Goal: Transaction & Acquisition: Purchase product/service

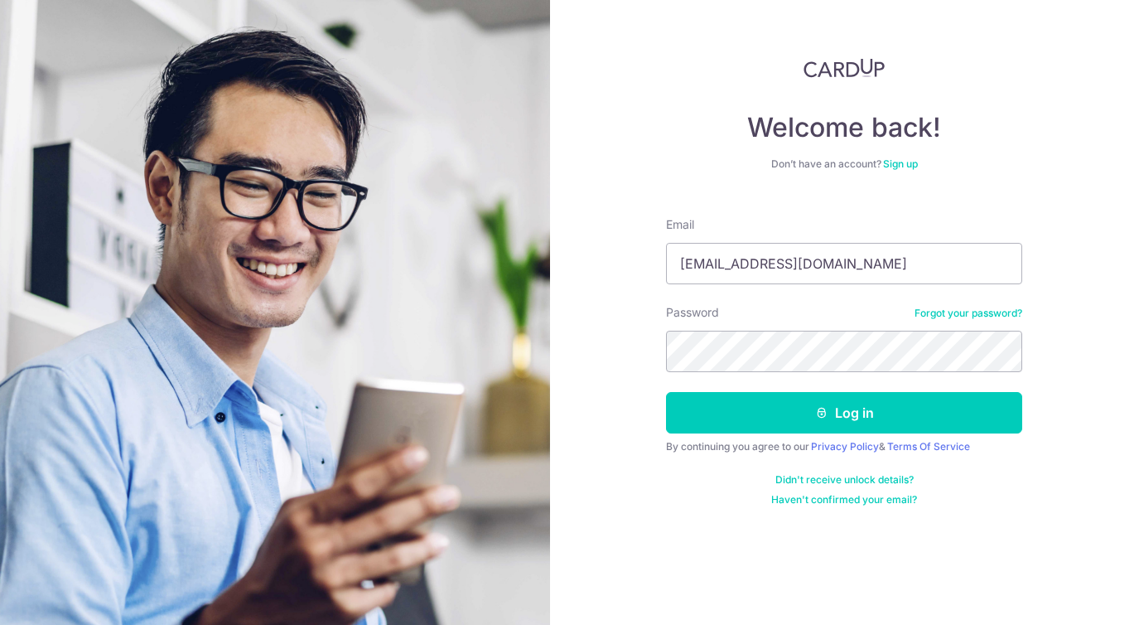
type input "deniseyipsuling@gmail.com"
click at [666, 392] on button "Log in" at bounding box center [844, 412] width 356 height 41
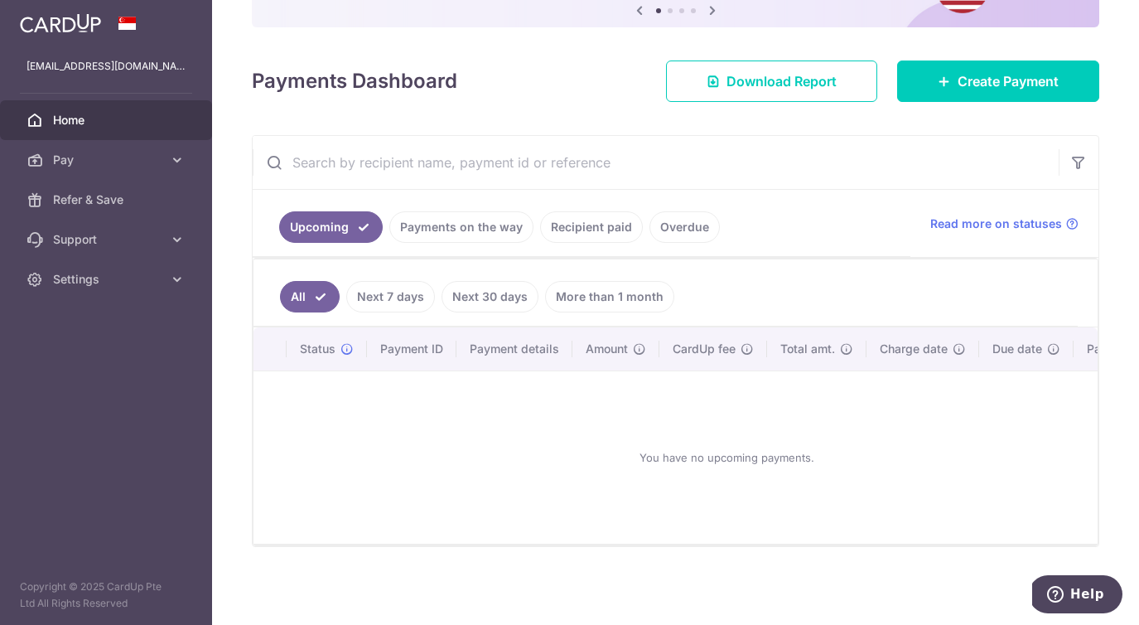
click at [585, 229] on link "Recipient paid" at bounding box center [591, 226] width 103 height 31
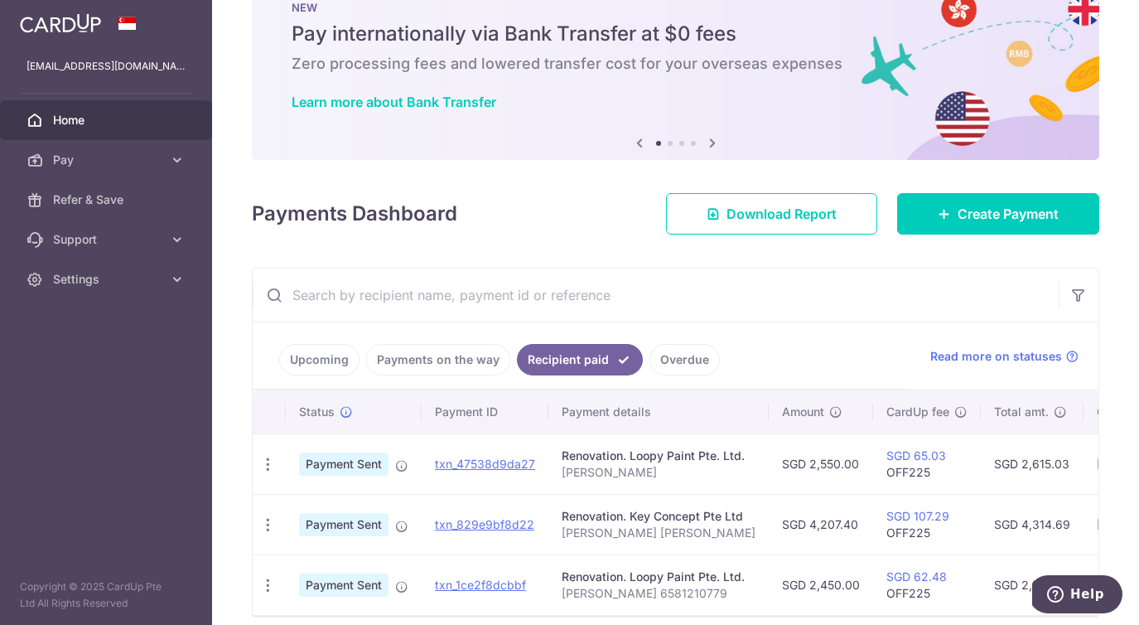
scroll to position [123, 0]
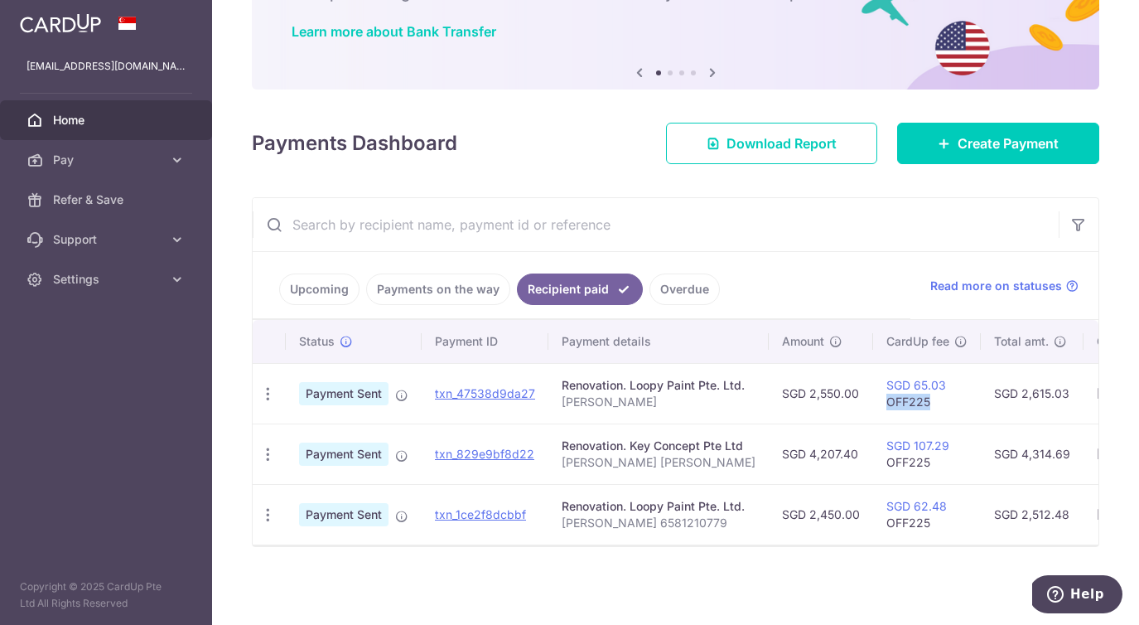
drag, startPoint x: 918, startPoint y: 405, endPoint x: 871, endPoint y: 403, distance: 47.3
click at [873, 403] on td "SGD 65.03 OFF225" at bounding box center [927, 393] width 108 height 60
copy td "OFF225"
click at [142, 160] on span "Pay" at bounding box center [107, 160] width 109 height 17
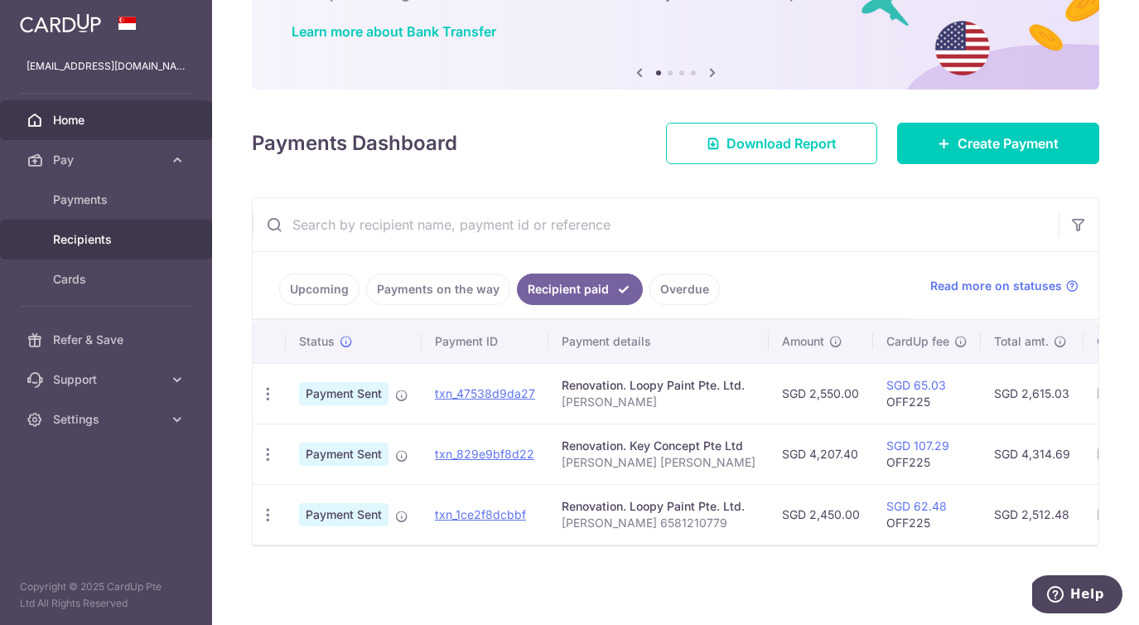
click at [104, 236] on span "Recipients" at bounding box center [107, 239] width 109 height 17
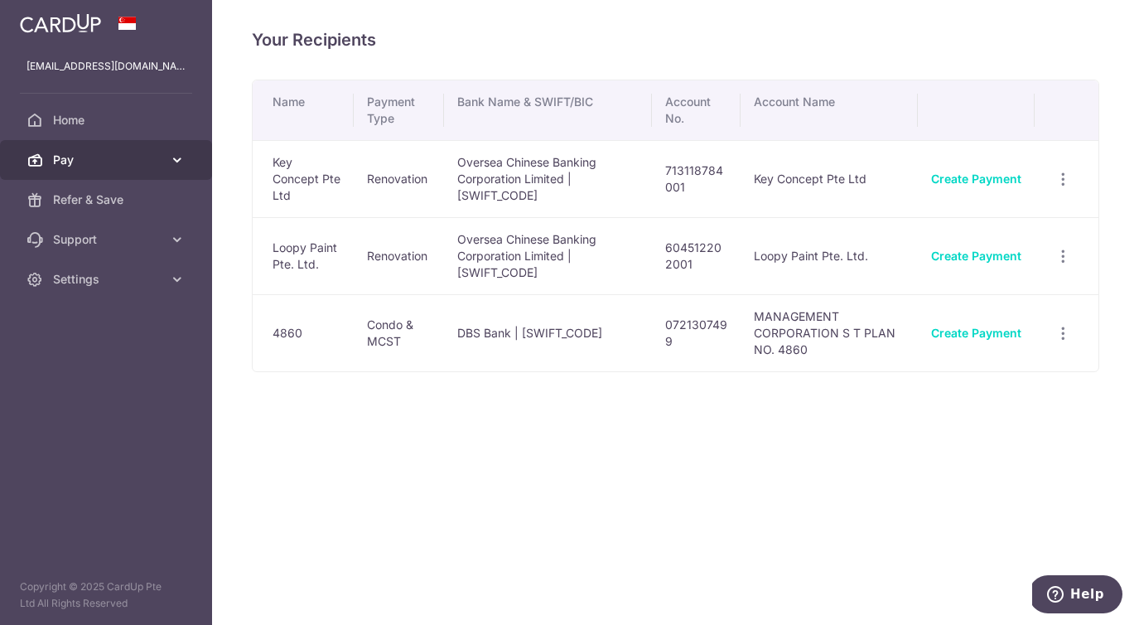
click at [181, 162] on icon at bounding box center [177, 160] width 17 height 17
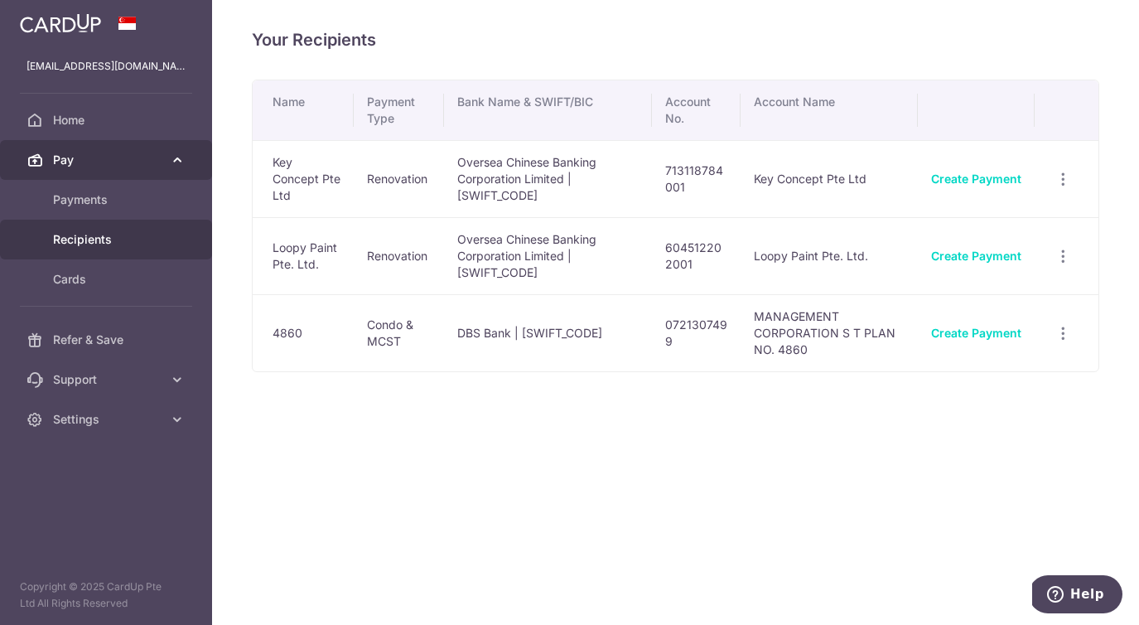
click at [80, 160] on span "Pay" at bounding box center [107, 160] width 109 height 17
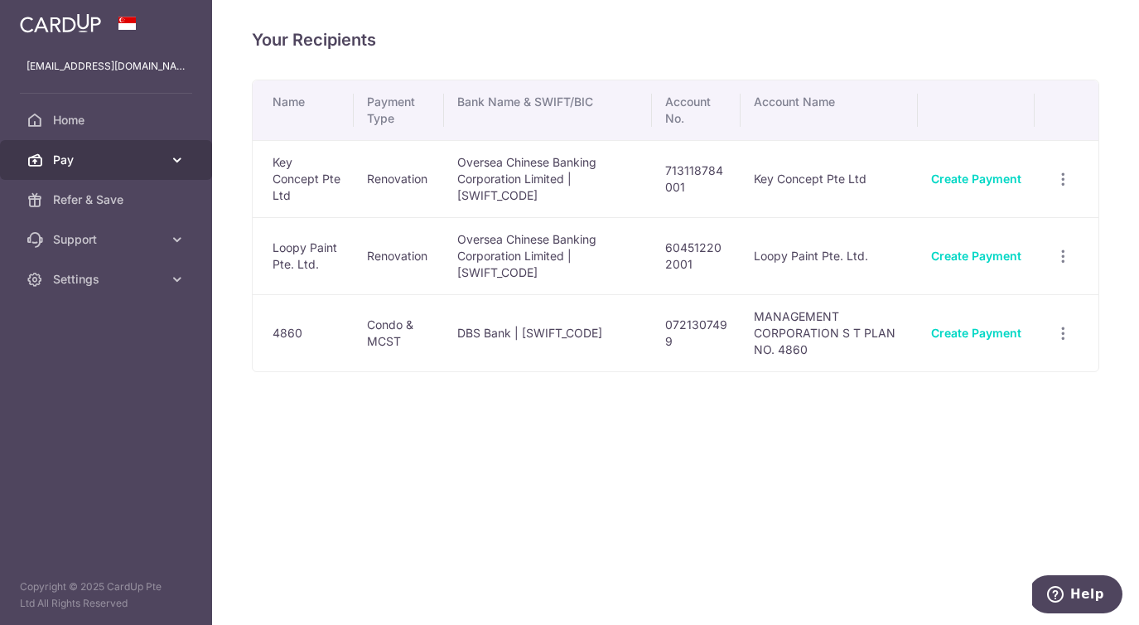
click at [80, 167] on span "Pay" at bounding box center [107, 160] width 109 height 17
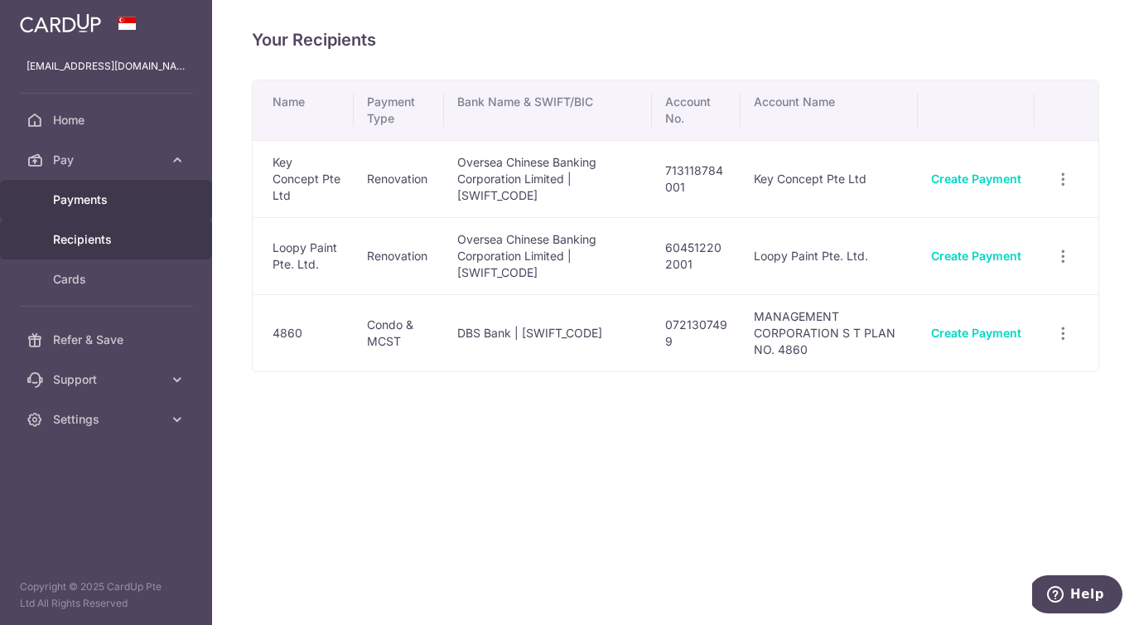
click at [69, 196] on span "Payments" at bounding box center [107, 199] width 109 height 17
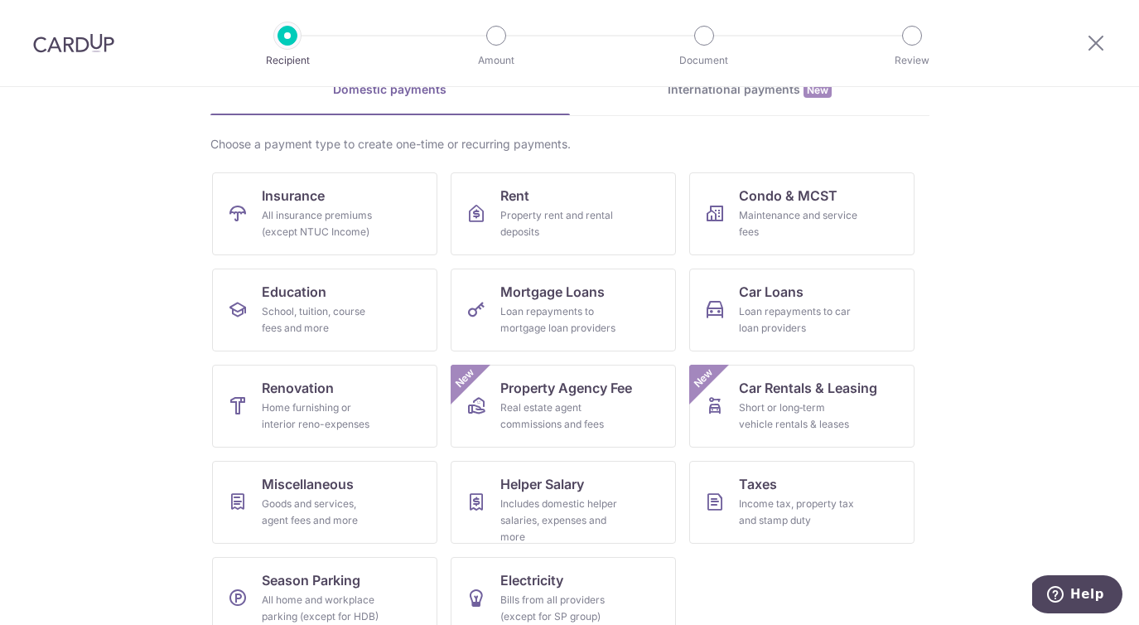
scroll to position [117, 0]
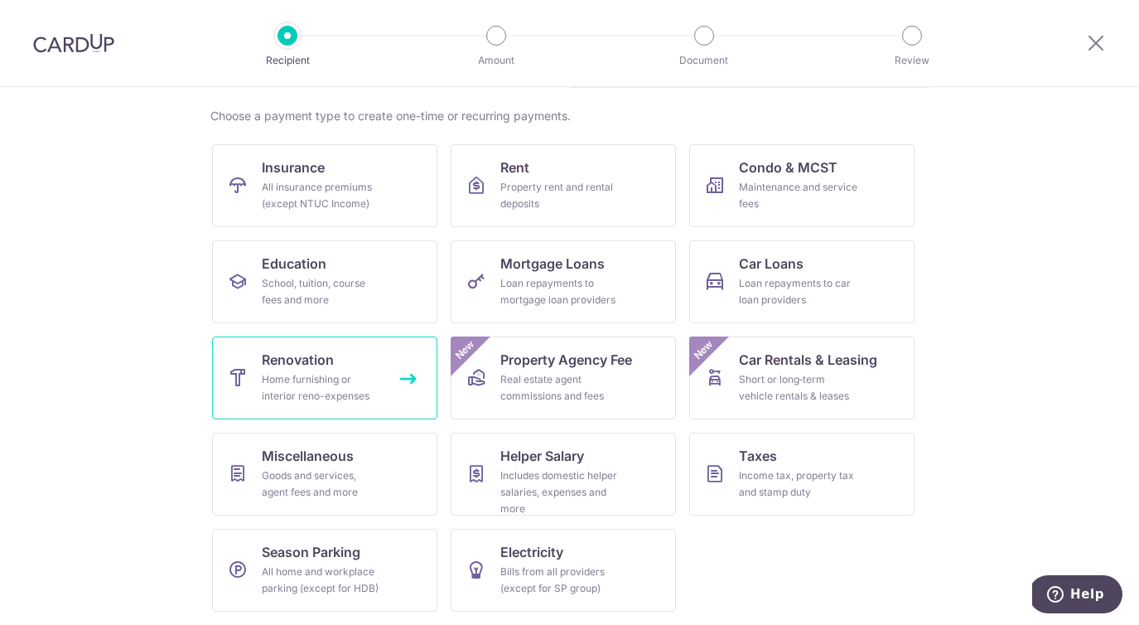
click at [361, 360] on link "Renovation Home furnishing or interior reno-expenses" at bounding box center [324, 377] width 225 height 83
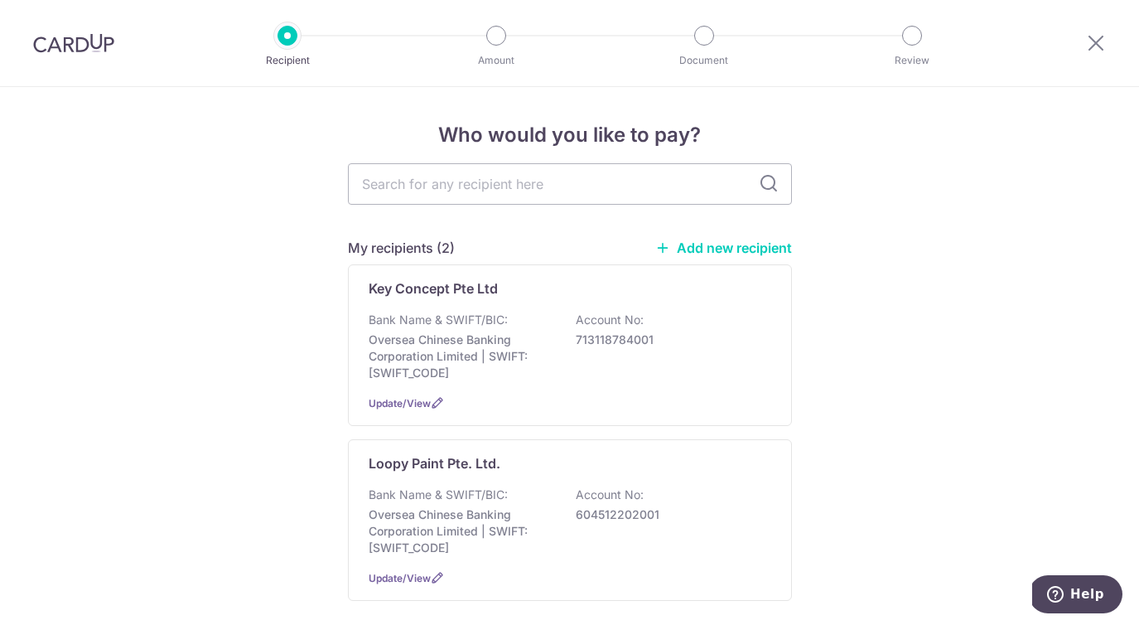
click at [770, 249] on link "Add new recipient" at bounding box center [723, 247] width 137 height 17
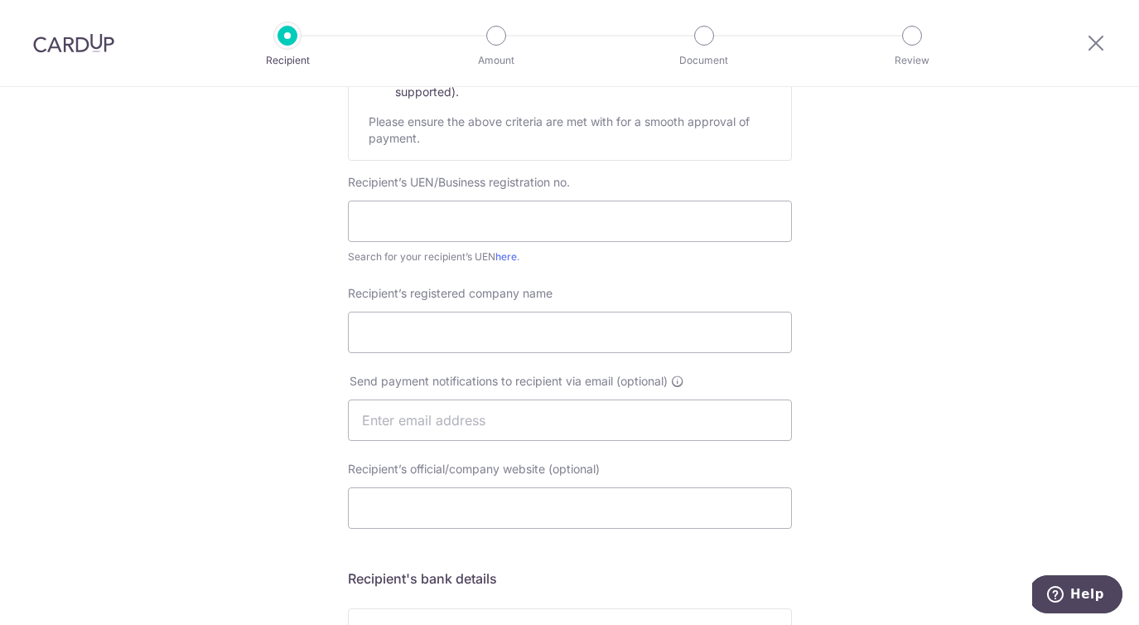
scroll to position [274, 0]
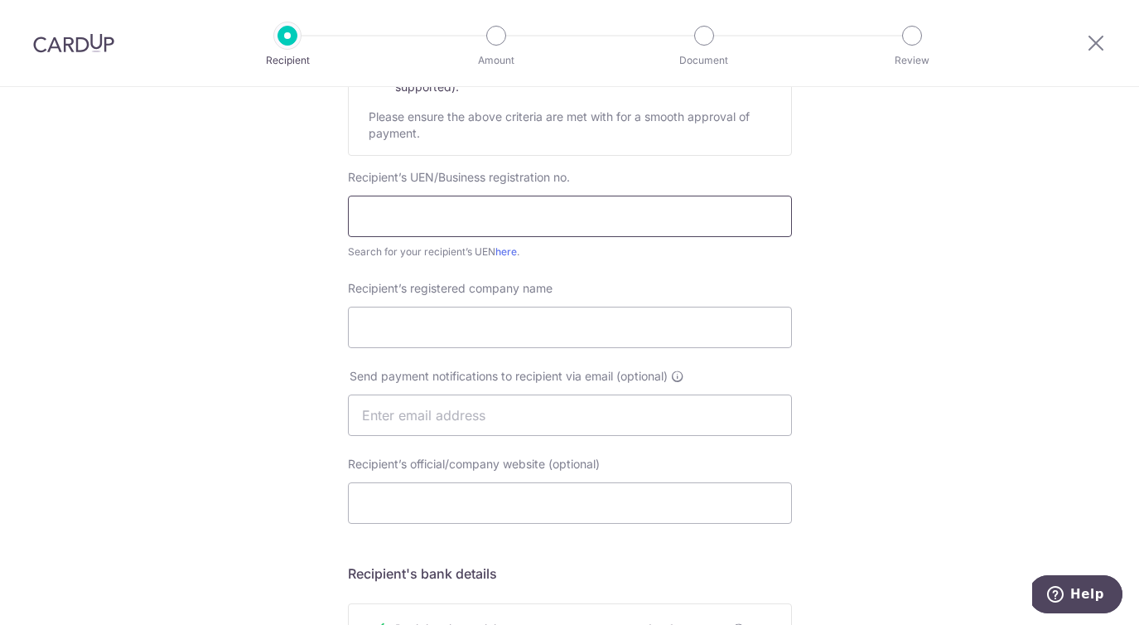
click at [657, 220] on input "text" at bounding box center [570, 215] width 444 height 41
click at [509, 215] on input "text" at bounding box center [570, 215] width 444 height 41
paste input "202307621W"
type input "202307621W"
click at [568, 321] on input "Recipient’s registered company name" at bounding box center [570, 326] width 444 height 41
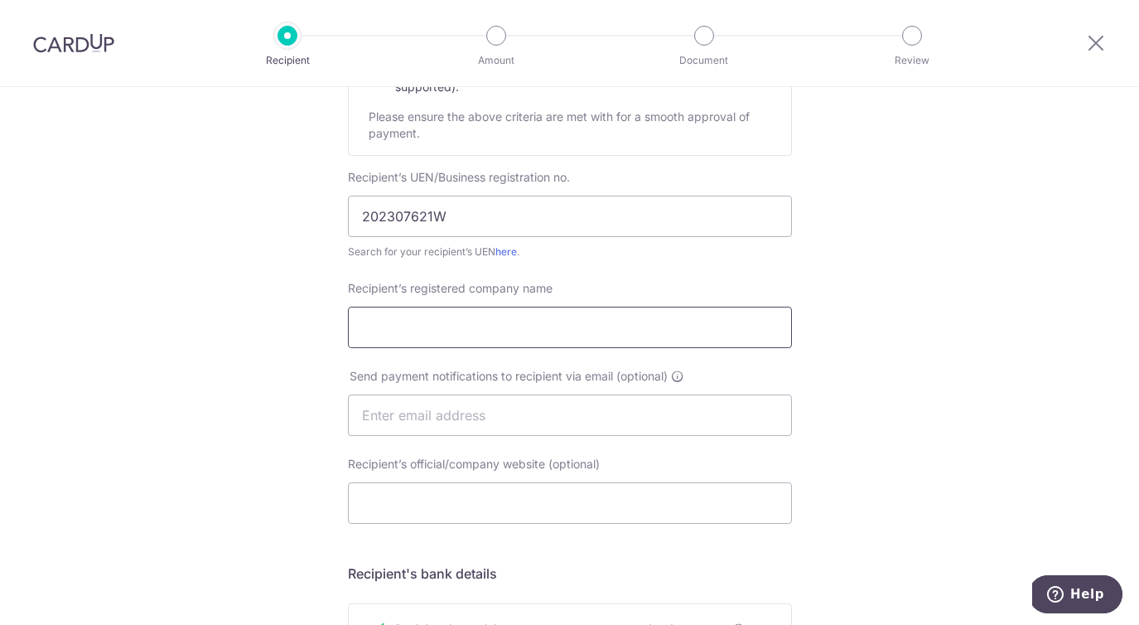
paste input "JIA LE CURTAINS AND BLINDS PTE LTD"
type input "JIA LE CURTAINS AND BLINDS PTE LTD"
click at [552, 420] on input "text" at bounding box center [570, 414] width 444 height 41
click at [456, 415] on input "text" at bounding box center [570, 414] width 444 height 41
paste input "enquiry@jialetextile.sg"
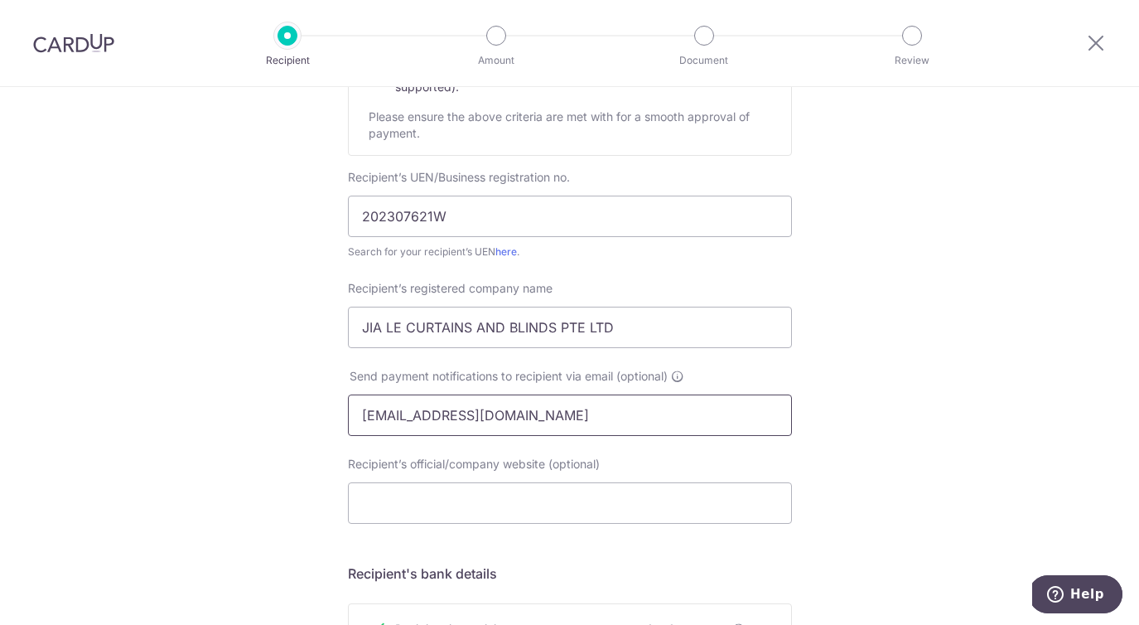
type input "enquiry@jialetextile.sg"
click at [520, 520] on input "Recipient’s official/company website (optional)" at bounding box center [570, 502] width 444 height 41
paste input "http://www.jialetextile.sg"
type input "http://www.jialetextile.sg"
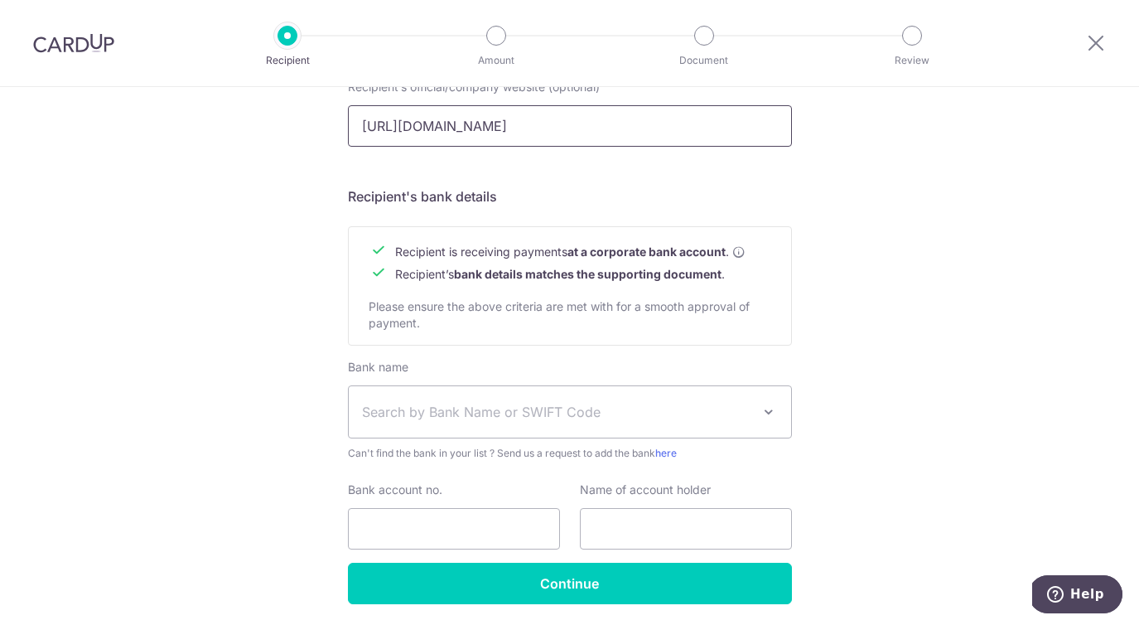
scroll to position [709, 0]
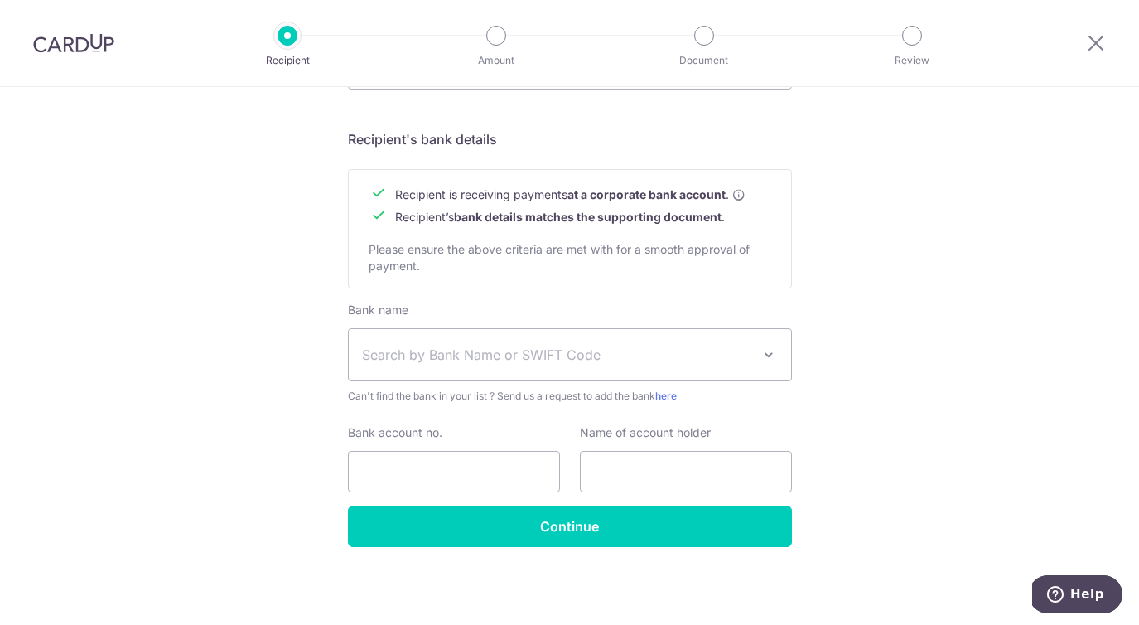
click at [641, 360] on span "Search by Bank Name or SWIFT Code" at bounding box center [556, 355] width 389 height 20
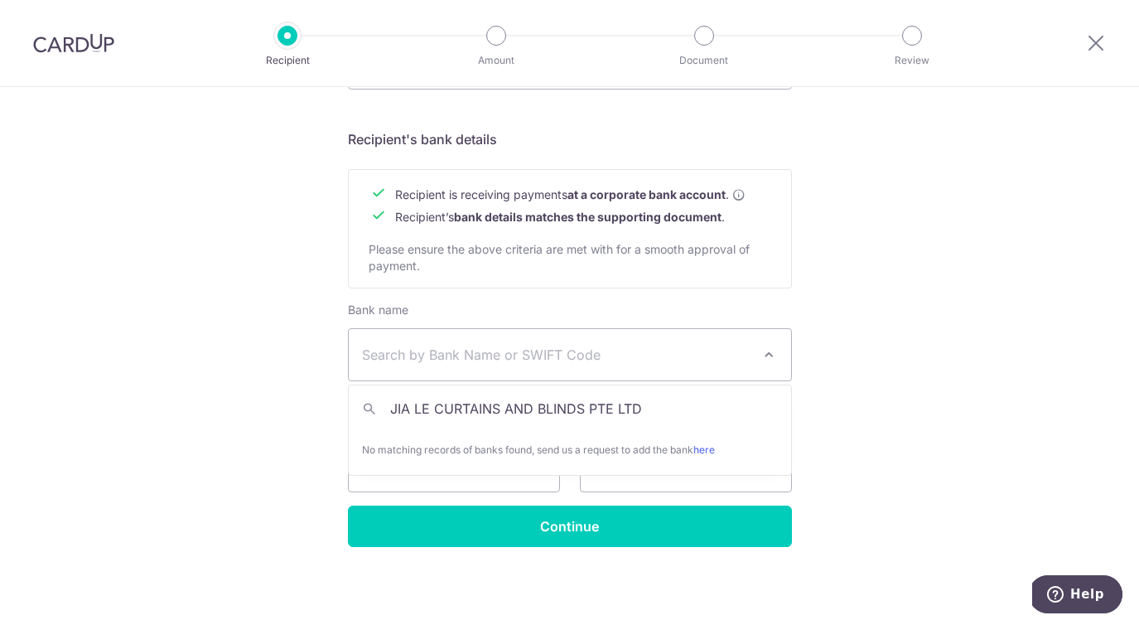
drag, startPoint x: 646, startPoint y: 411, endPoint x: 295, endPoint y: 421, distance: 351.4
click at [295, 421] on div "Who would you like to pay? Your recipient does not need a CardUp account to rec…" at bounding box center [569, 2] width 1139 height 1246
type input "JIA LE CURTAINS AND BLINDS PTE LT"
drag, startPoint x: 658, startPoint y: 413, endPoint x: 369, endPoint y: 394, distance: 288.9
click at [369, 394] on input "JIA LE CURTAINS AND BLINDS PTE LT" at bounding box center [570, 408] width 442 height 33
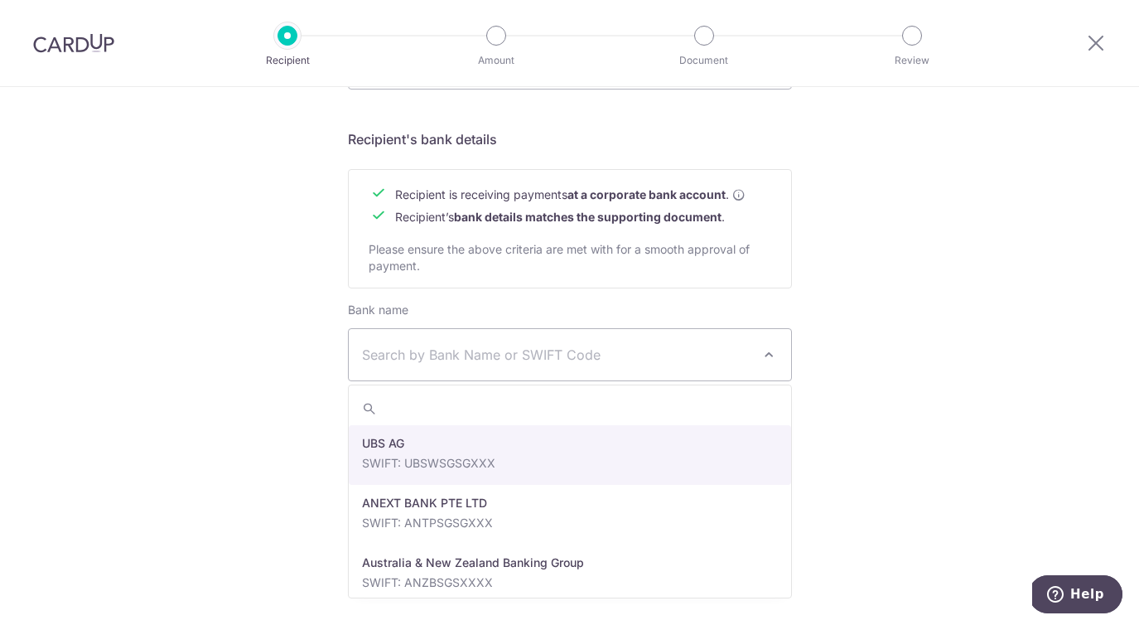
click at [408, 350] on span "Search by Bank Name or SWIFT Code" at bounding box center [556, 355] width 389 height 20
click at [408, 363] on span "Search by Bank Name or SWIFT Code" at bounding box center [556, 355] width 389 height 20
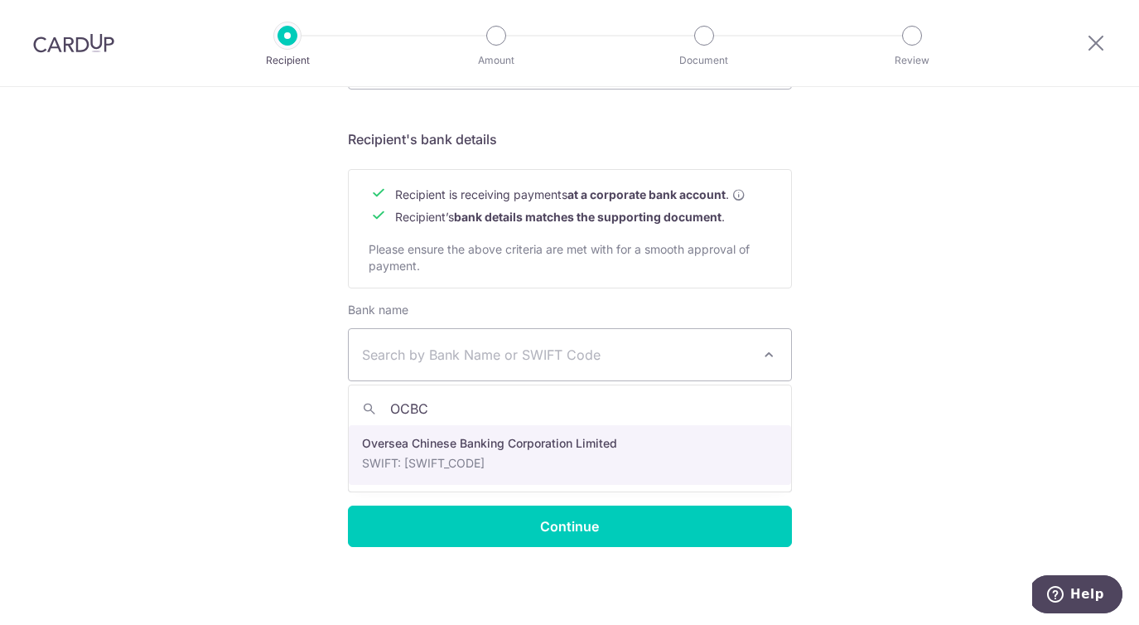
type input "OCBC"
select select "12"
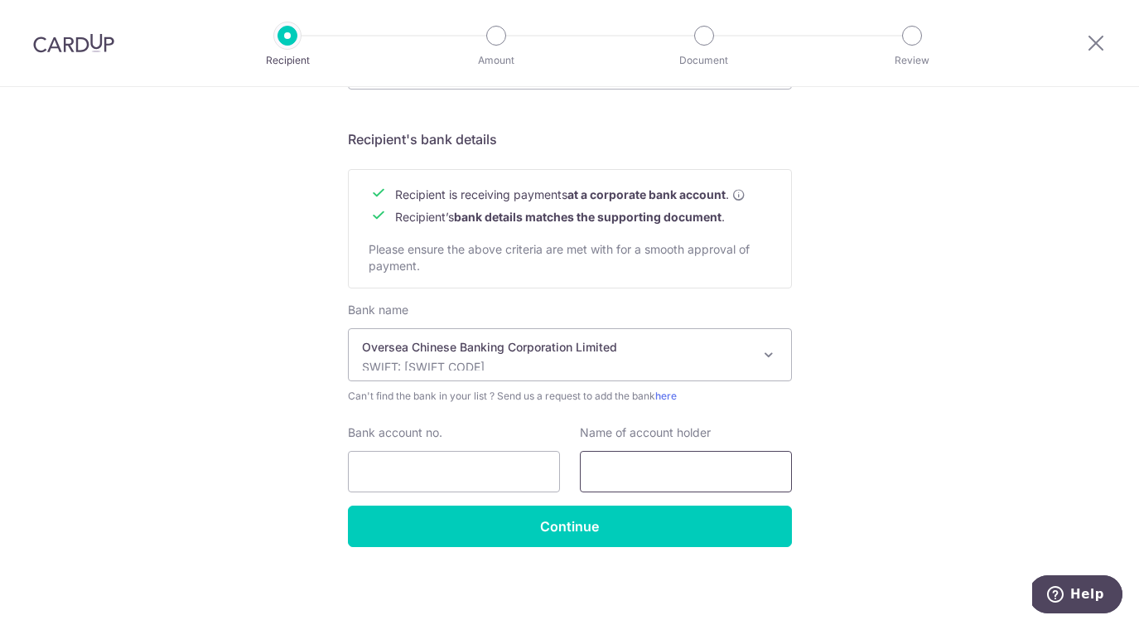
click at [649, 483] on input "text" at bounding box center [686, 471] width 212 height 41
paste input "OCBC"
type input "OCBC"
drag, startPoint x: 656, startPoint y: 475, endPoint x: 562, endPoint y: 471, distance: 94.6
click at [562, 471] on div "Bank account no. Name of account holder OCBC" at bounding box center [570, 458] width 464 height 68
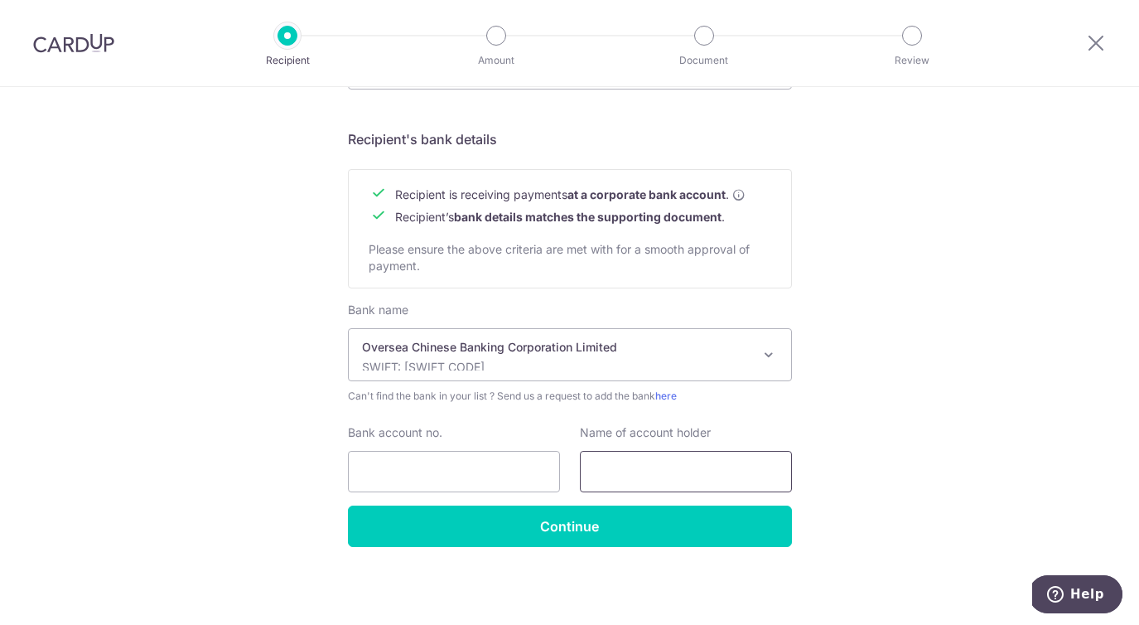
click at [687, 475] on input "text" at bounding box center [686, 471] width 212 height 41
paste input "JIA LE CURTAINS AND BLINDS PTE LTD"
type input "JIA LE CURTAINS AND BLINDS PTE LTD"
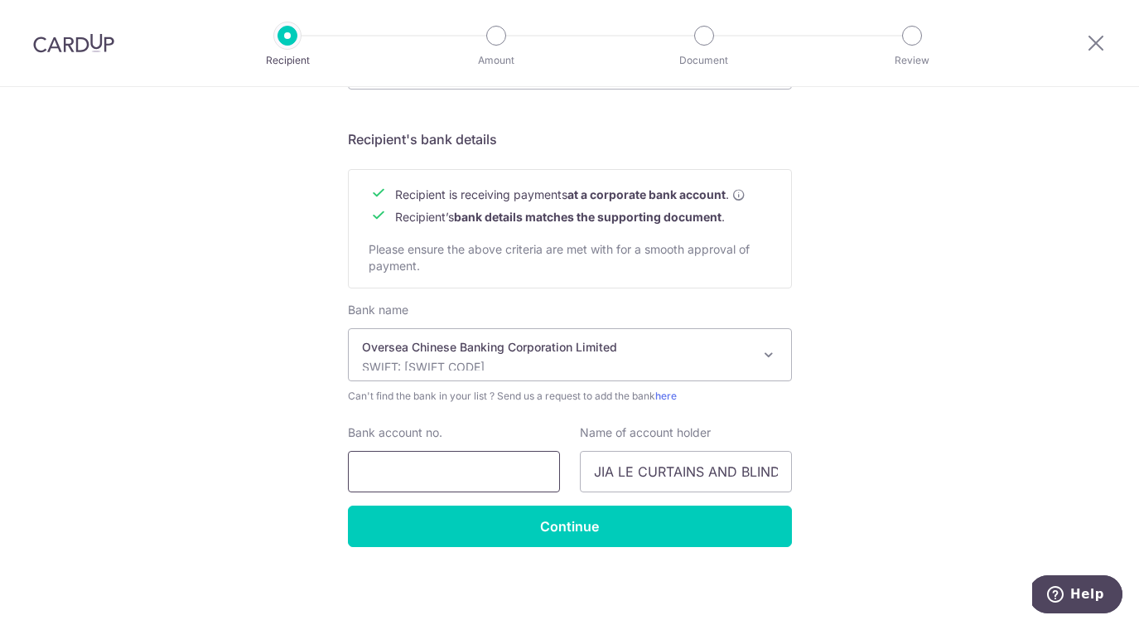
click at [463, 480] on input "Bank account no." at bounding box center [454, 471] width 212 height 41
paste input "595268087001"
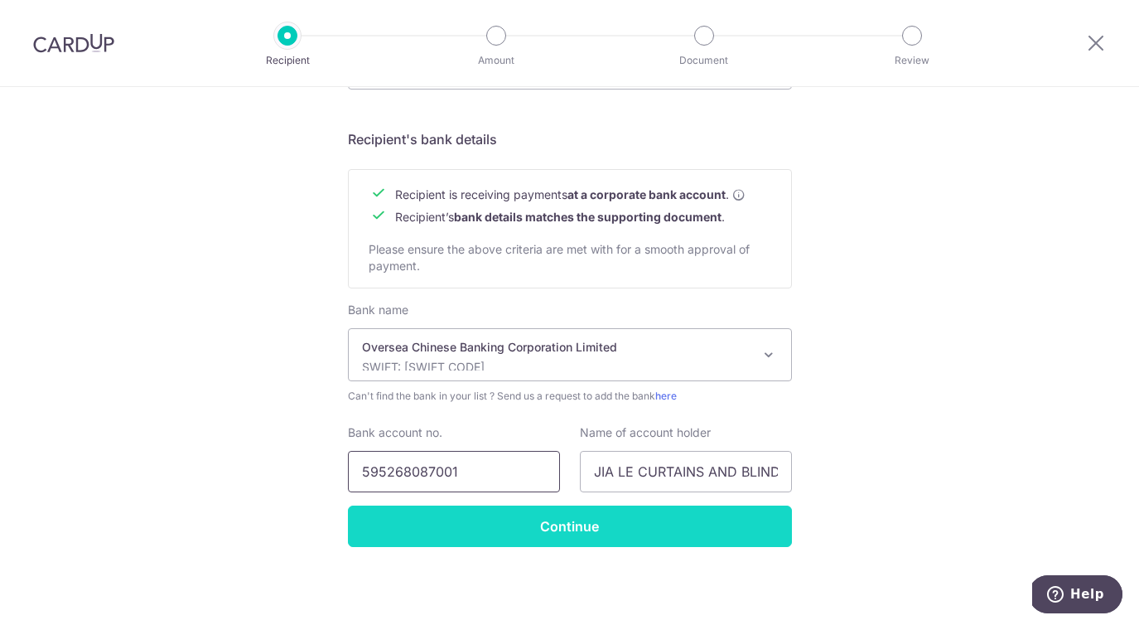
type input "595268087001"
click at [512, 519] on input "Continue" at bounding box center [570, 525] width 444 height 41
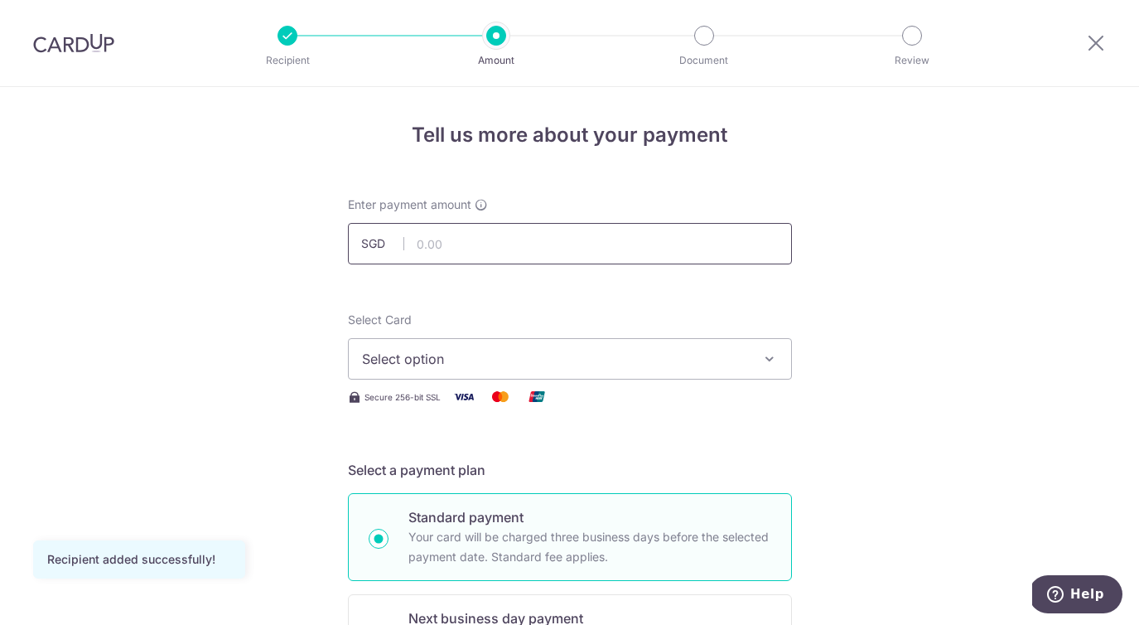
click at [625, 238] on input "text" at bounding box center [570, 243] width 444 height 41
type input "2,861.00"
click at [524, 374] on button "Select option" at bounding box center [570, 358] width 444 height 41
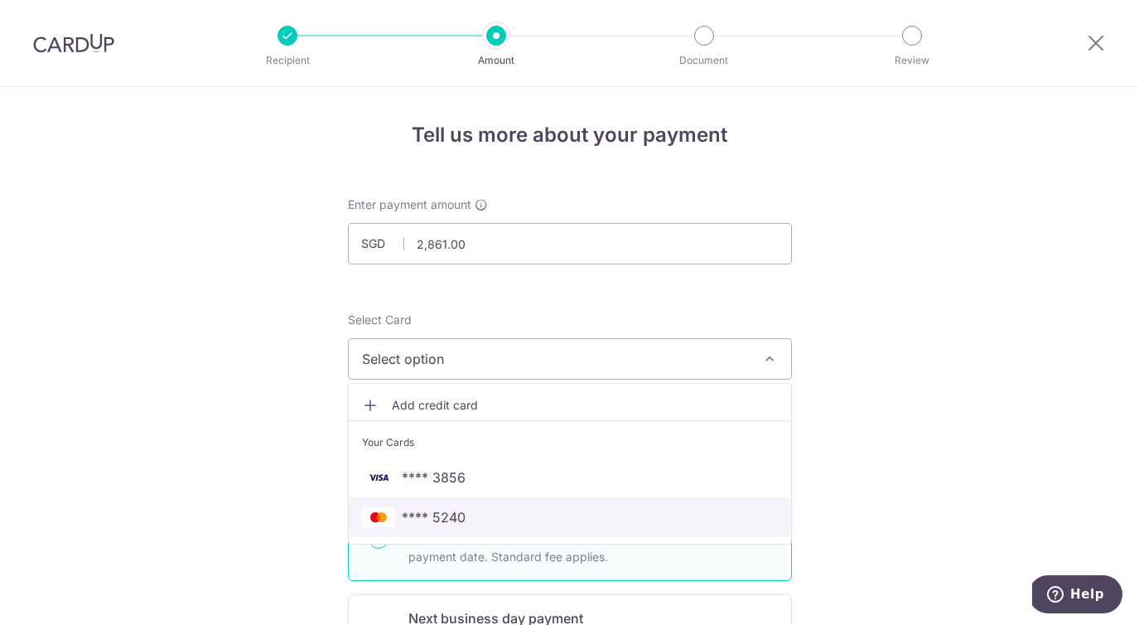
click at [466, 516] on span "**** 5240" at bounding box center [570, 517] width 416 height 20
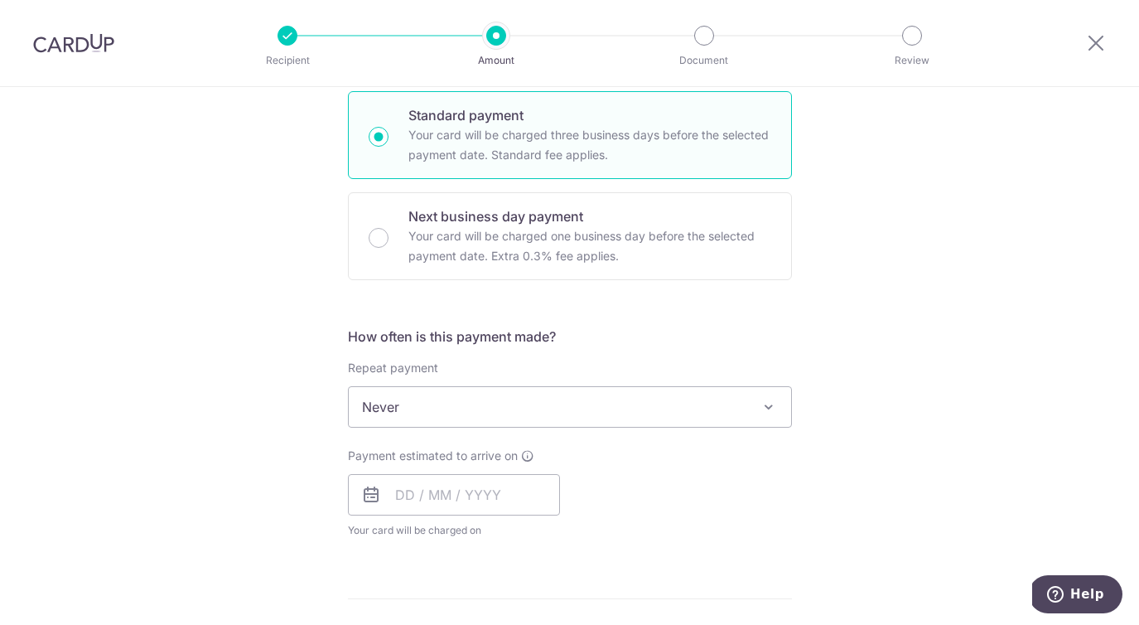
scroll to position [379, 0]
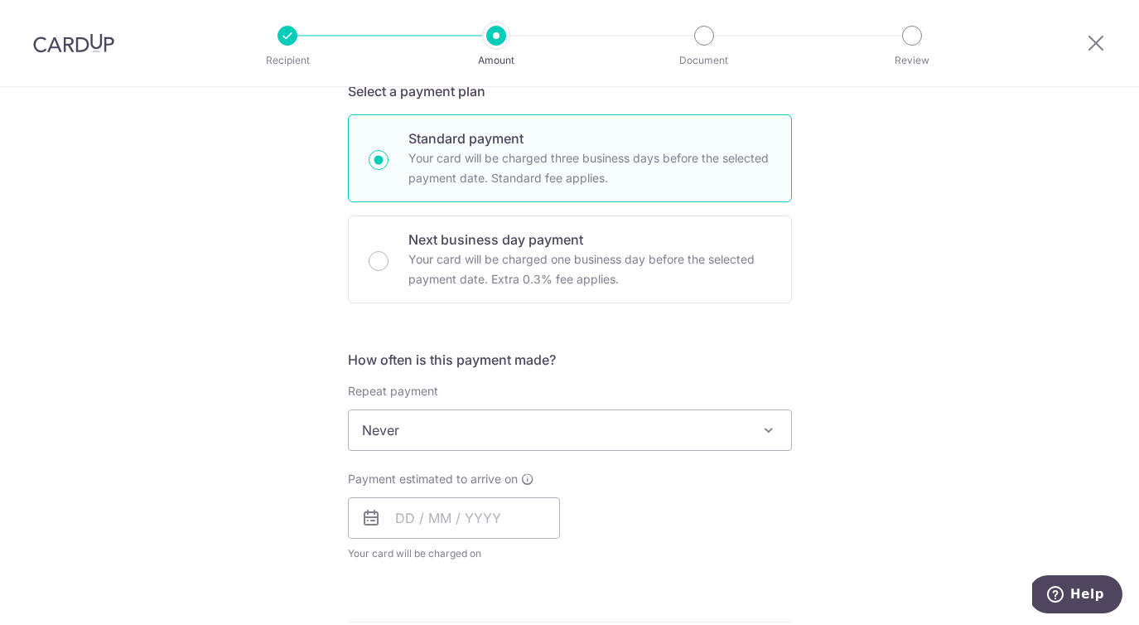
click at [760, 436] on span at bounding box center [769, 430] width 20 height 20
click at [866, 327] on div "Tell us more about your payment Enter payment amount SGD 2,861.00 2861.00 Recip…" at bounding box center [569, 512] width 1139 height 1609
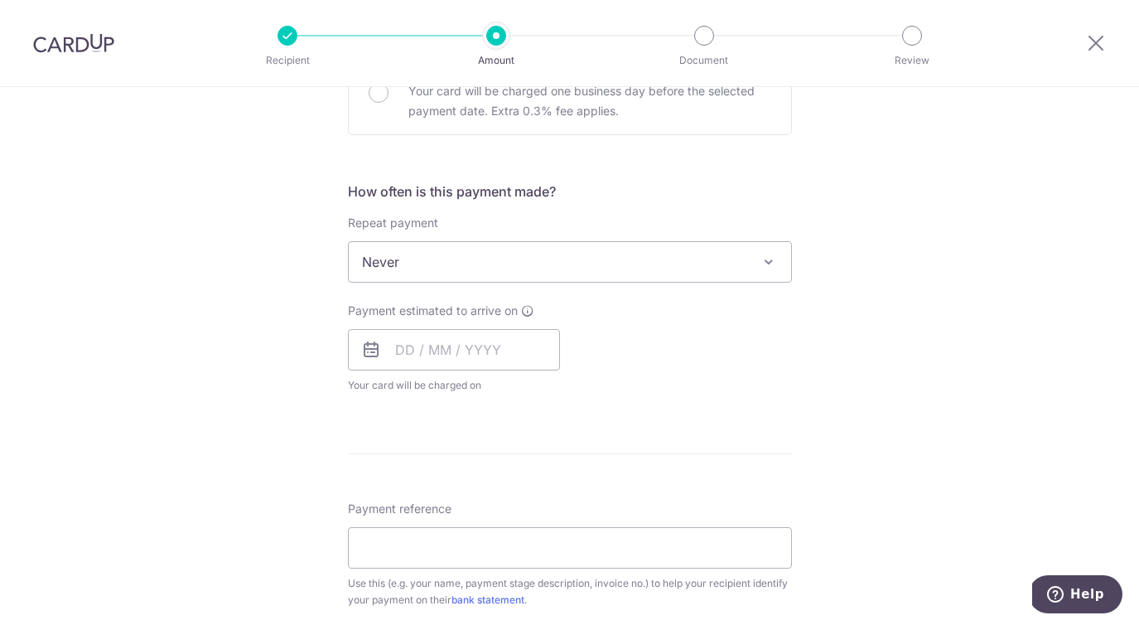
scroll to position [567, 0]
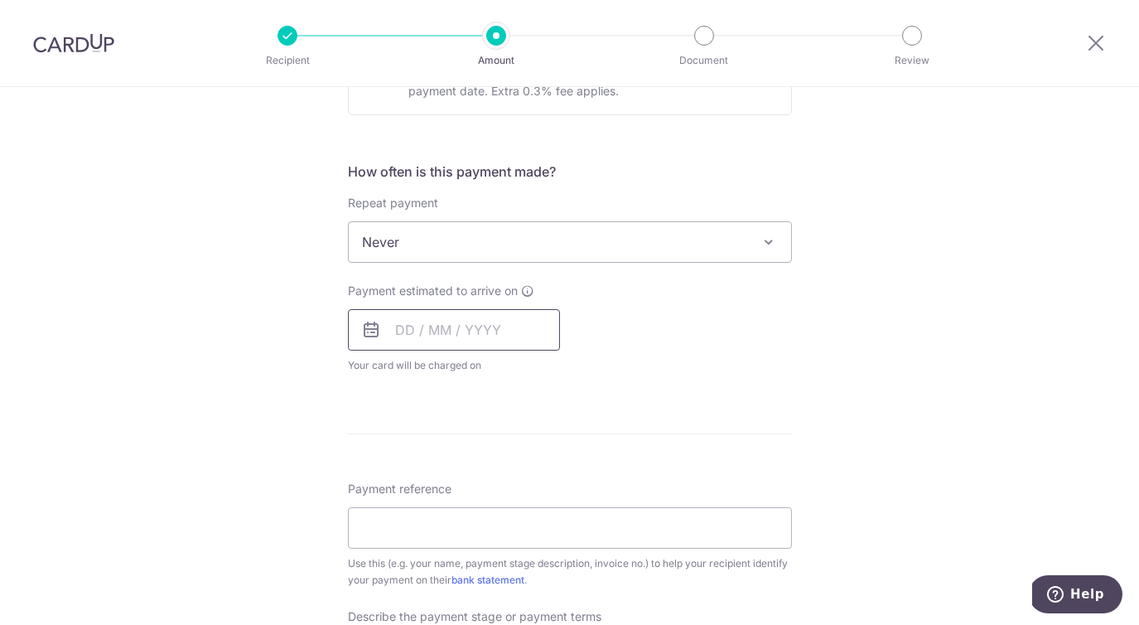
click at [403, 327] on input "text" at bounding box center [454, 329] width 212 height 41
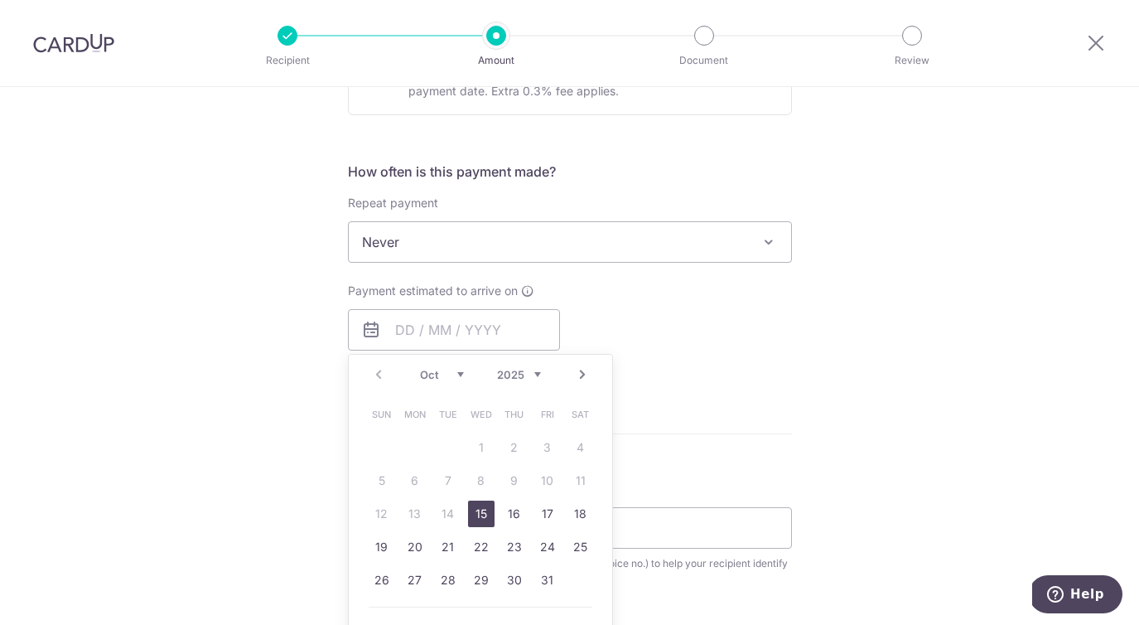
click at [489, 510] on link "15" at bounding box center [481, 513] width 27 height 27
type input "15/10/2025"
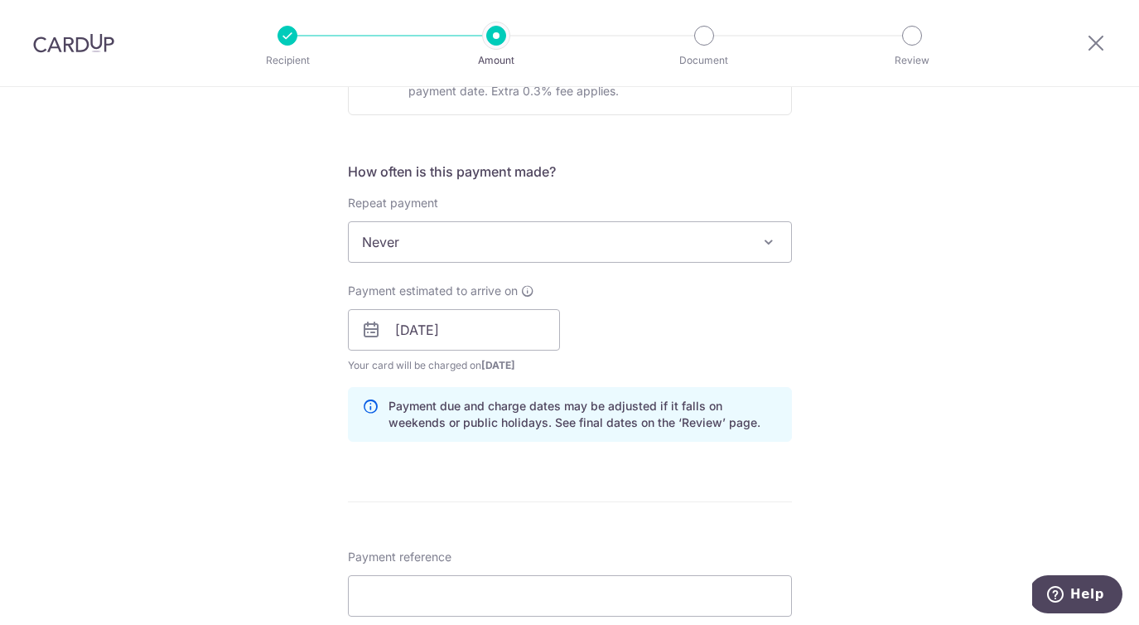
click at [680, 480] on form "Enter payment amount SGD 2,861.00 2861.00 Recipient added successfully! Select …" at bounding box center [570, 375] width 444 height 1490
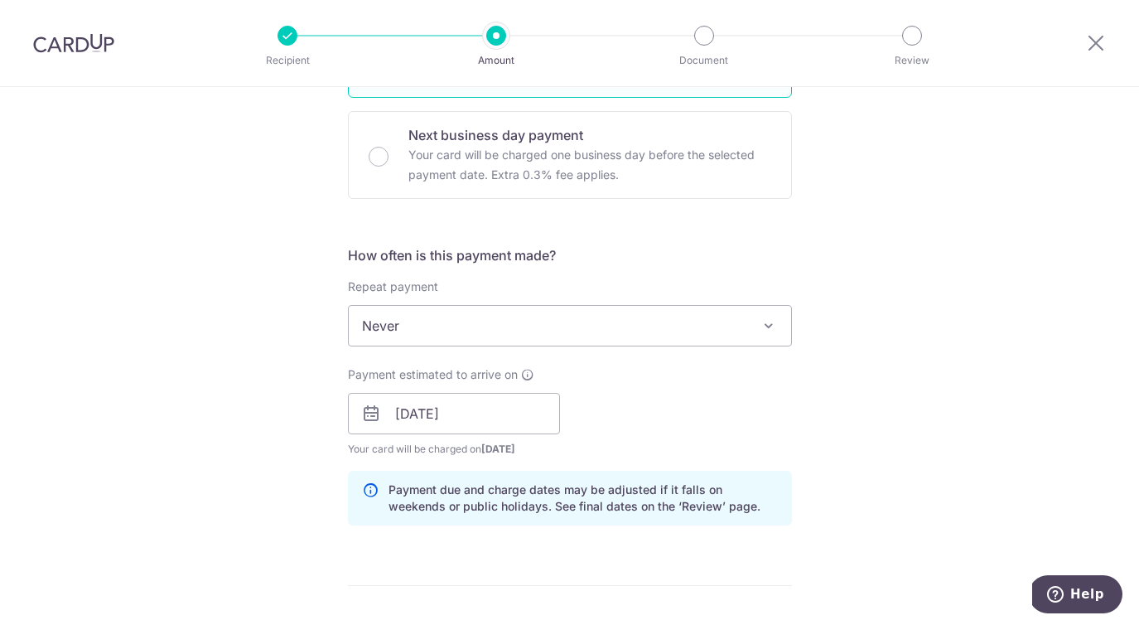
scroll to position [495, 0]
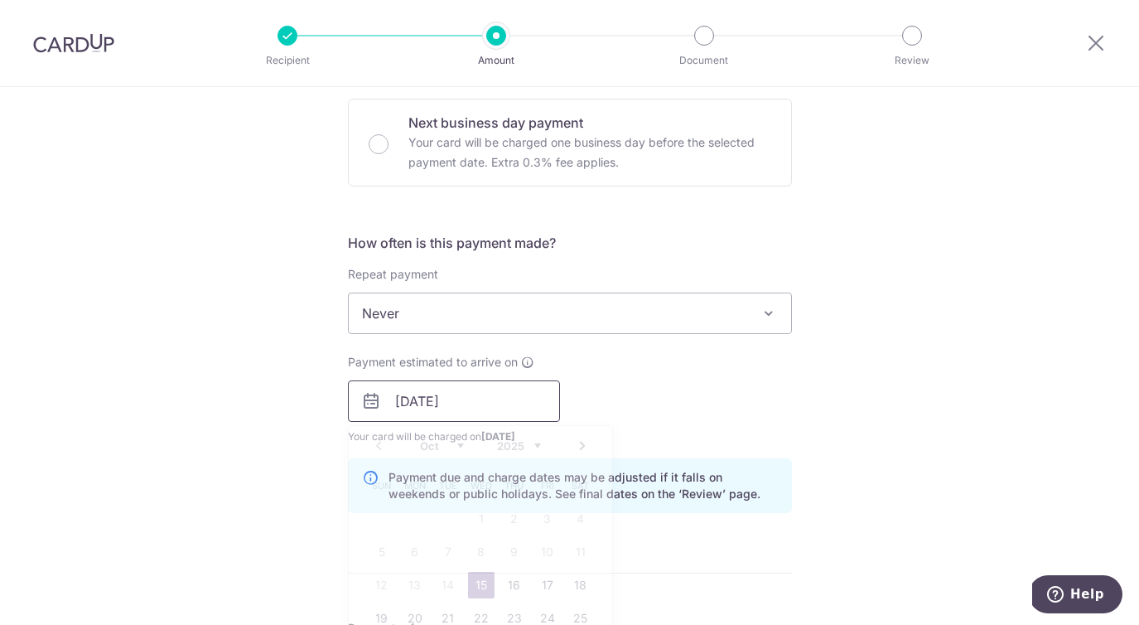
click at [508, 394] on input "15/10/2025" at bounding box center [454, 400] width 212 height 41
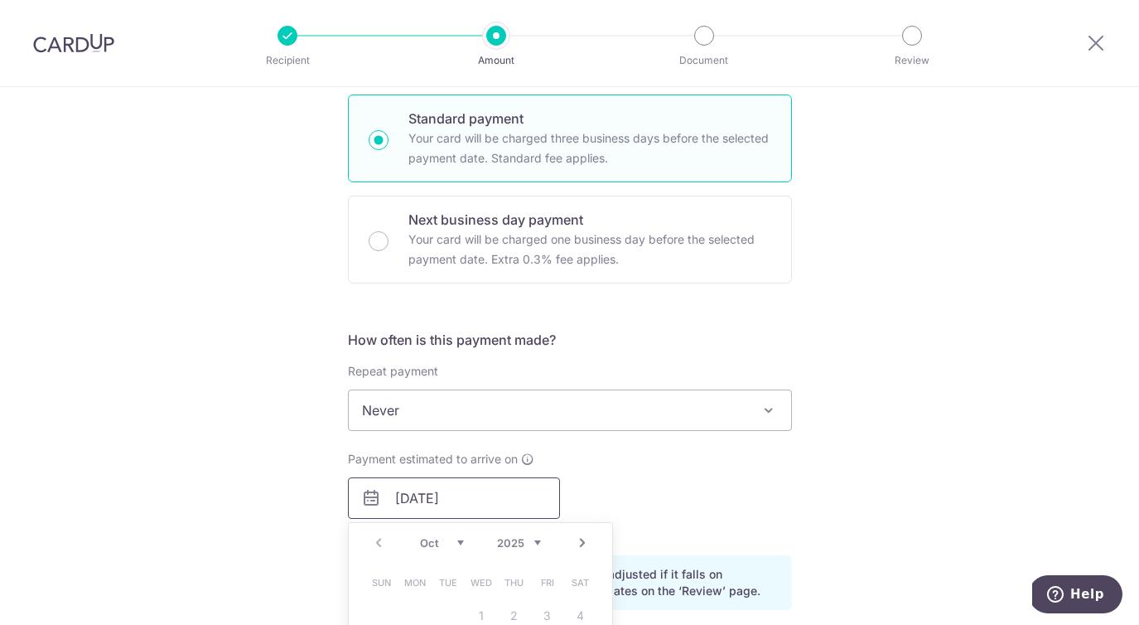
scroll to position [397, 0]
click at [371, 239] on input "Next business day payment Your card will be charged one business day before the…" at bounding box center [379, 243] width 20 height 20
radio input "true"
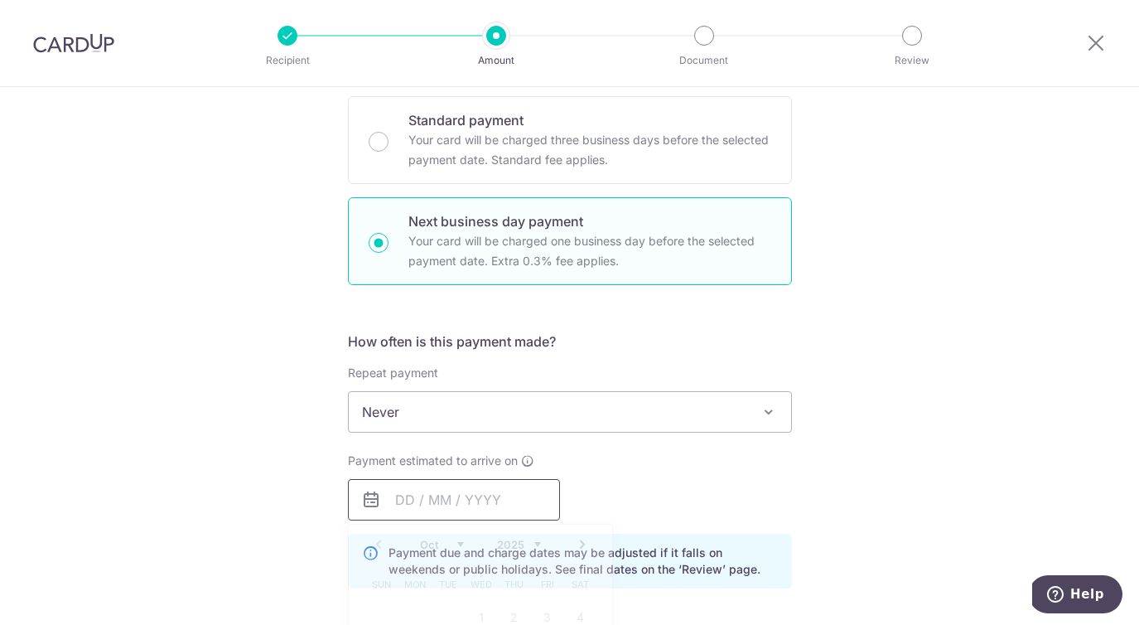
click at [408, 504] on input "text" at bounding box center [454, 499] width 212 height 41
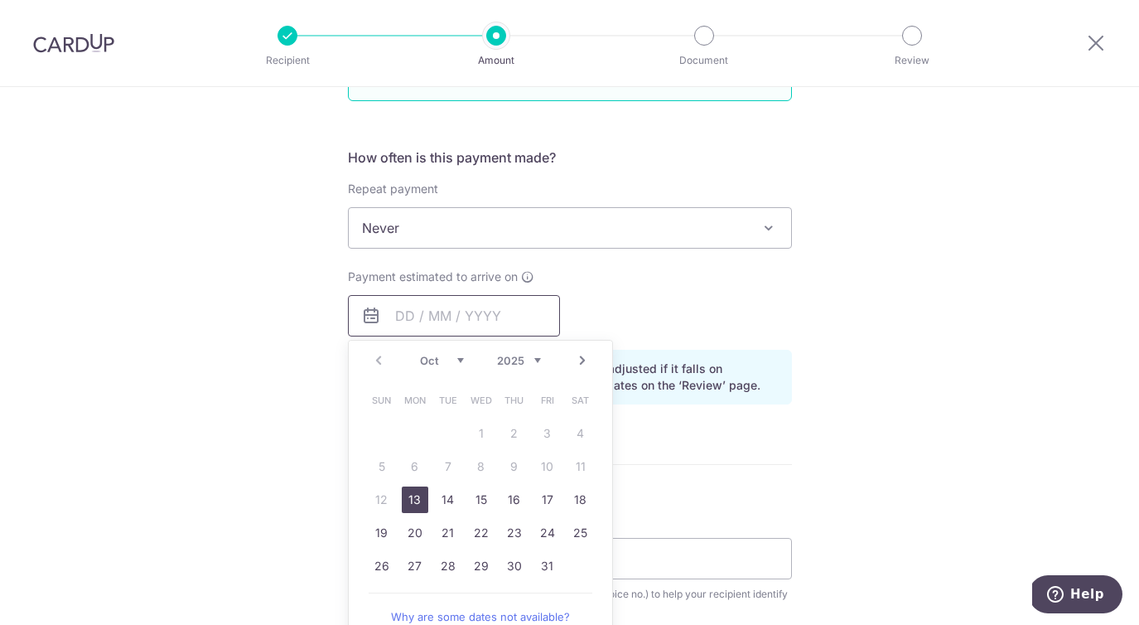
scroll to position [585, 0]
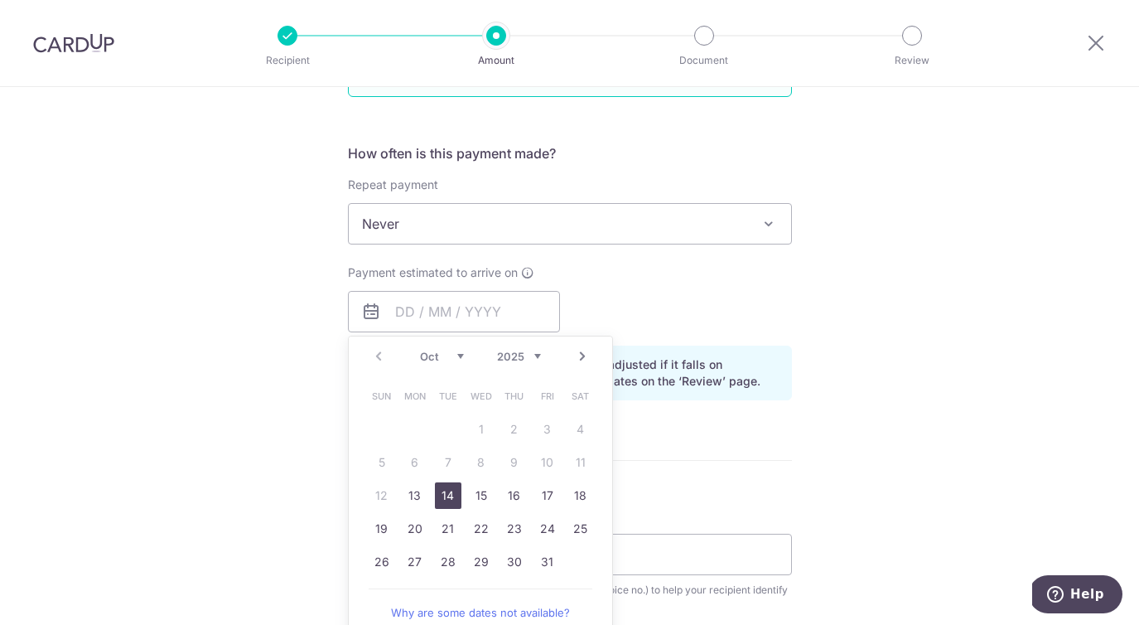
click at [447, 498] on link "14" at bounding box center [448, 495] width 27 height 27
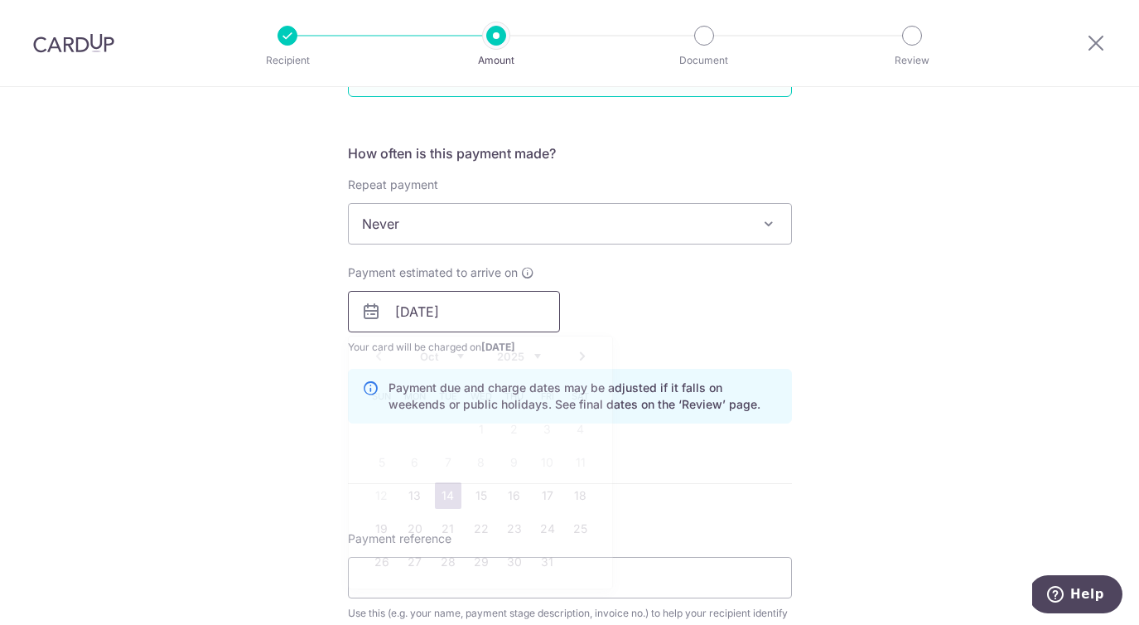
click at [492, 305] on input "14/10/2025" at bounding box center [454, 311] width 212 height 41
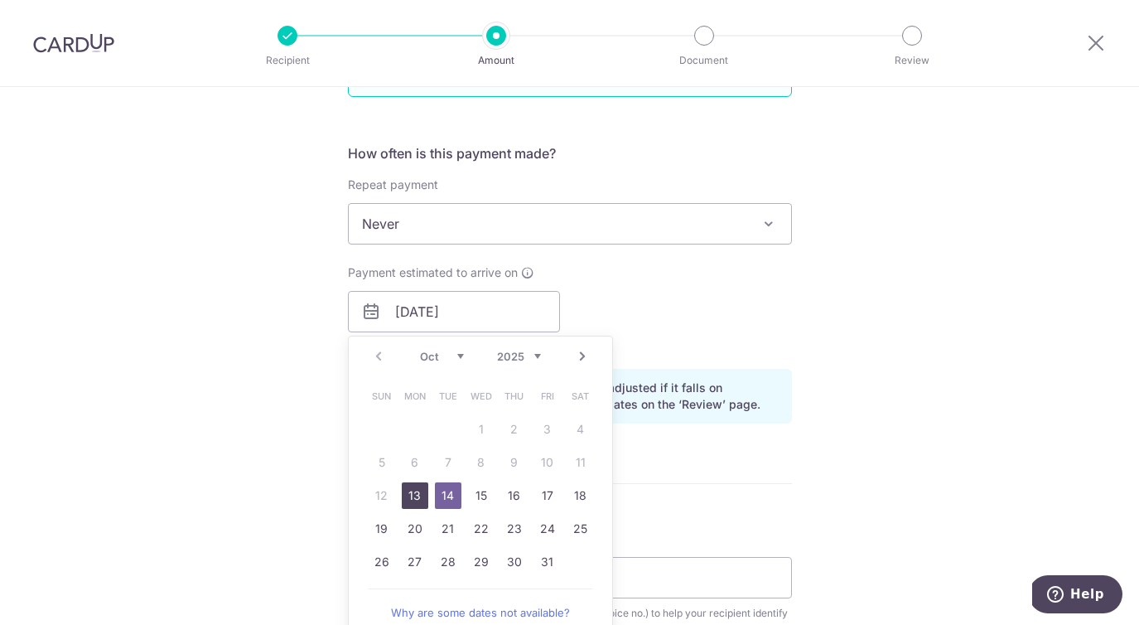
click at [411, 501] on link "13" at bounding box center [415, 495] width 27 height 27
type input "[DATE]"
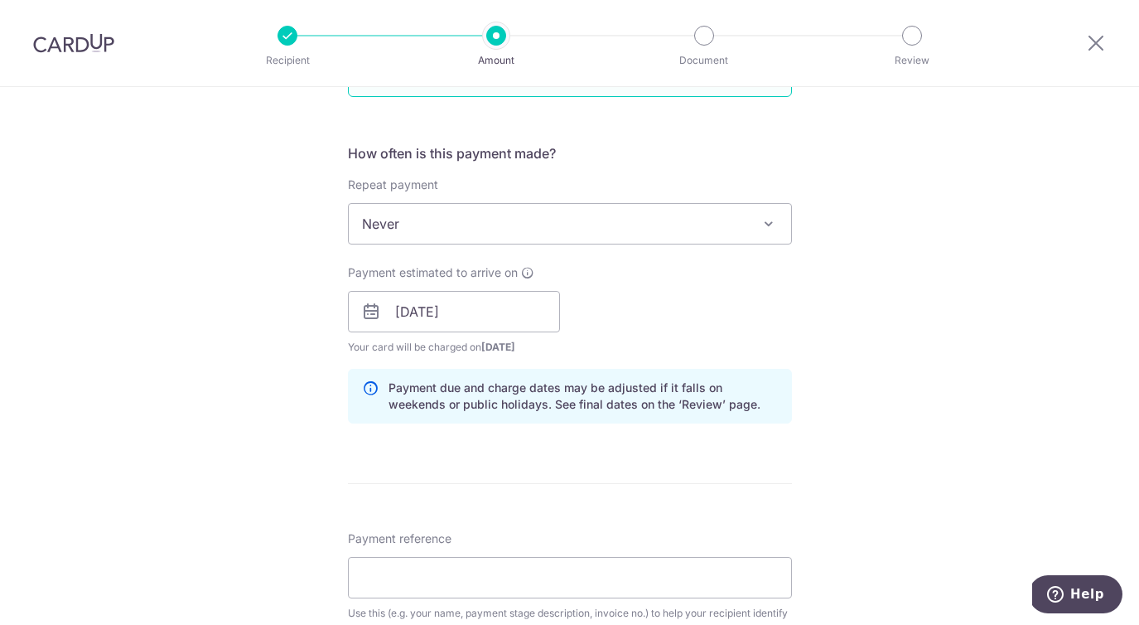
click at [793, 353] on div "Payment estimated to arrive on 13/10/2025 Prev Next Oct Nov Dec 2025 2026 2027 …" at bounding box center [570, 309] width 464 height 91
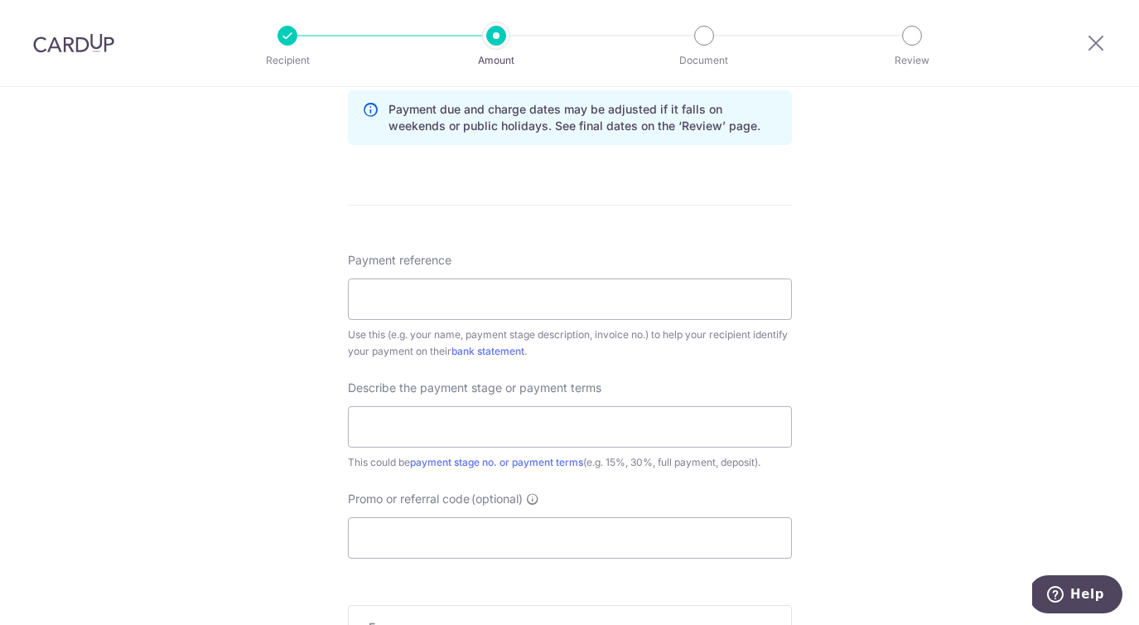
scroll to position [867, 0]
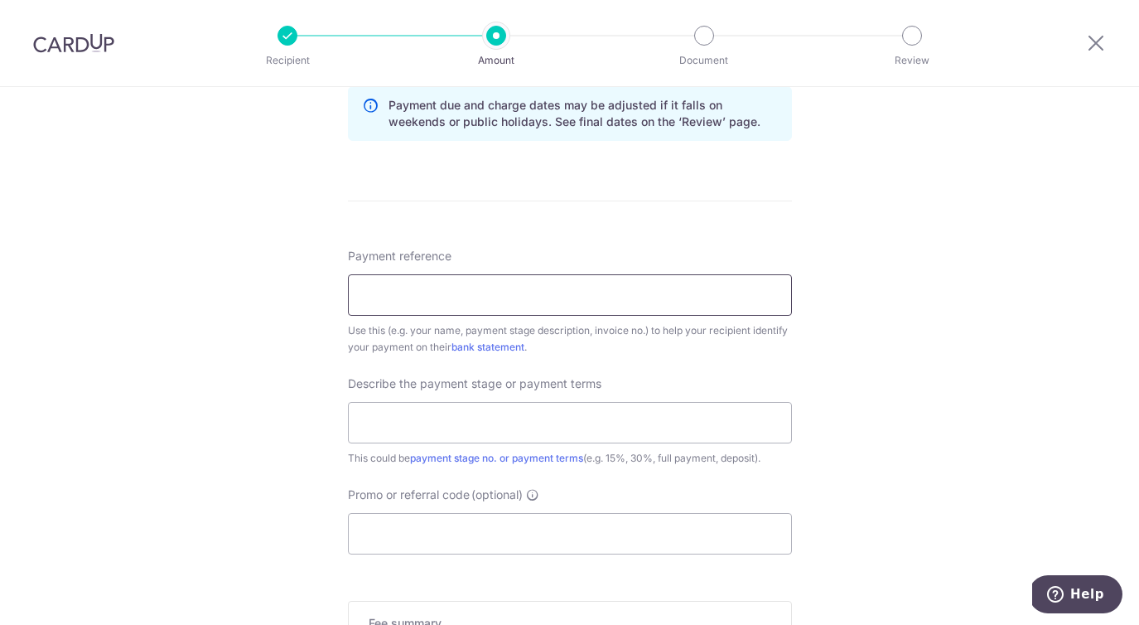
click at [732, 299] on input "Payment reference" at bounding box center [570, 294] width 444 height 41
click at [491, 297] on input "Payment reference" at bounding box center [570, 294] width 444 height 41
paste input "251159"
type input "251159"
click at [470, 424] on input "text" at bounding box center [570, 422] width 444 height 41
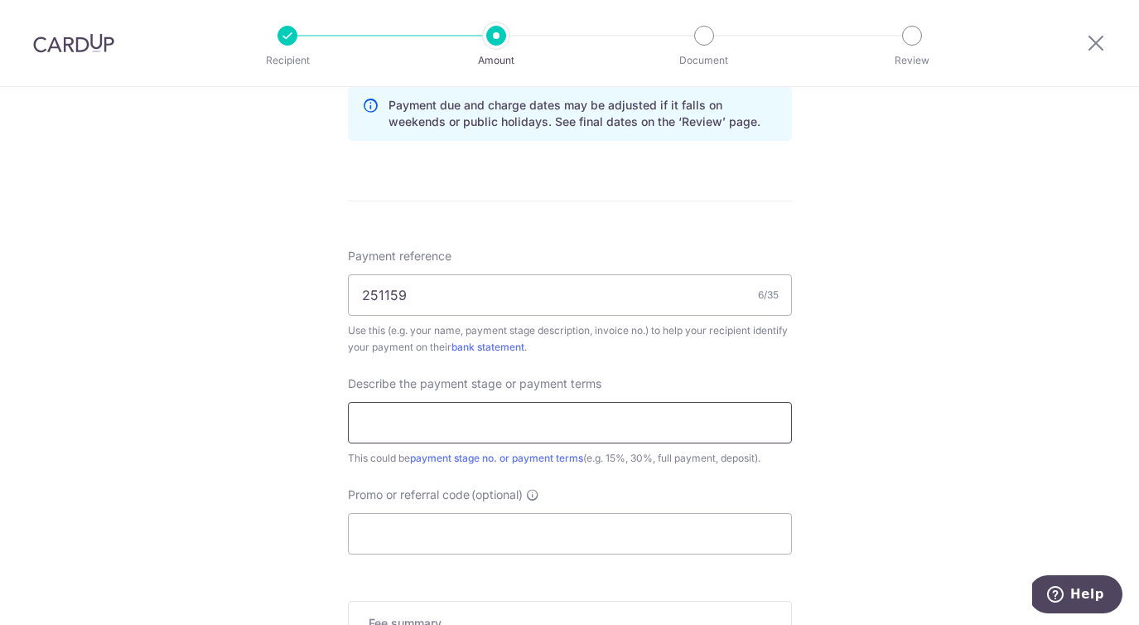
paste input "251159"
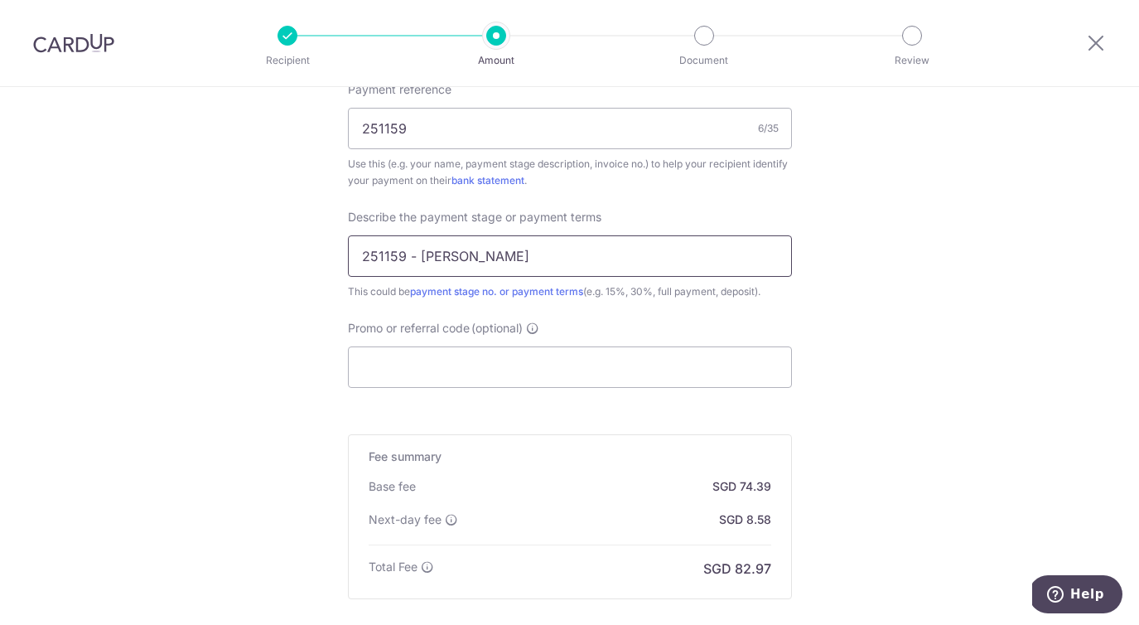
scroll to position [1047, 0]
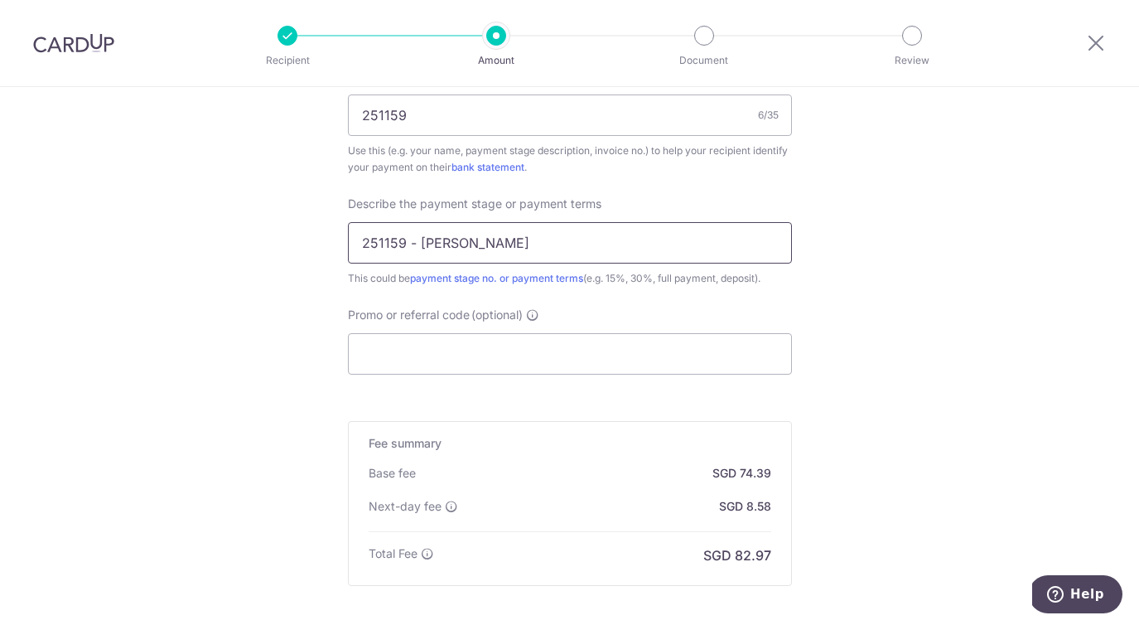
type input "251159 - Denise"
click at [600, 343] on input "Promo or referral code (optional)" at bounding box center [570, 353] width 444 height 41
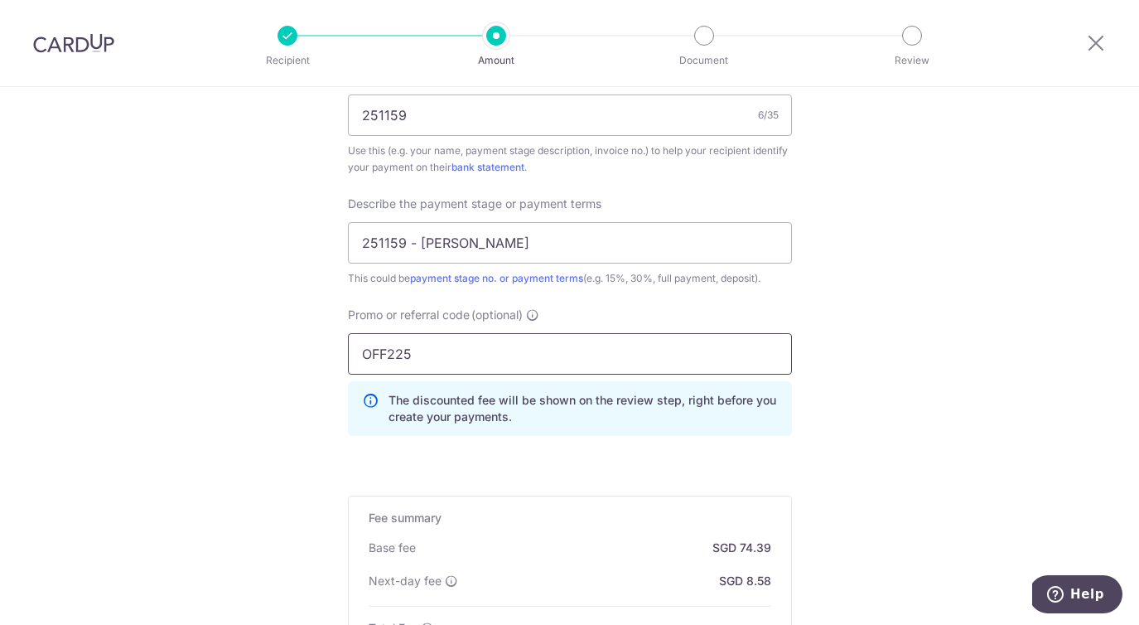
click at [774, 359] on input "OFF225" at bounding box center [570, 353] width 444 height 41
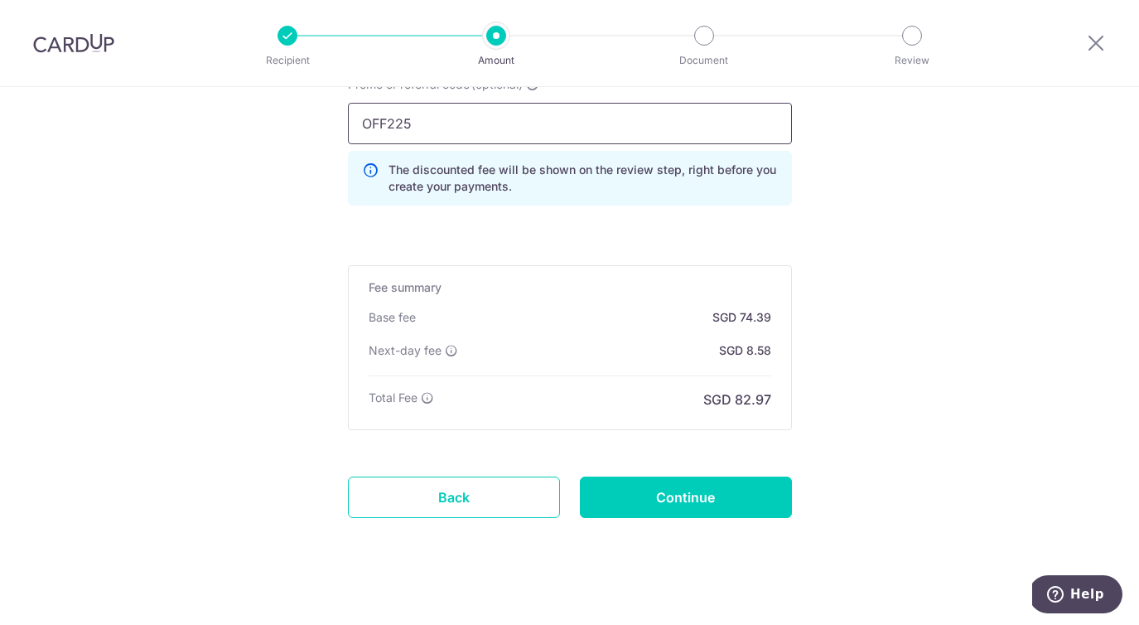
scroll to position [1295, 0]
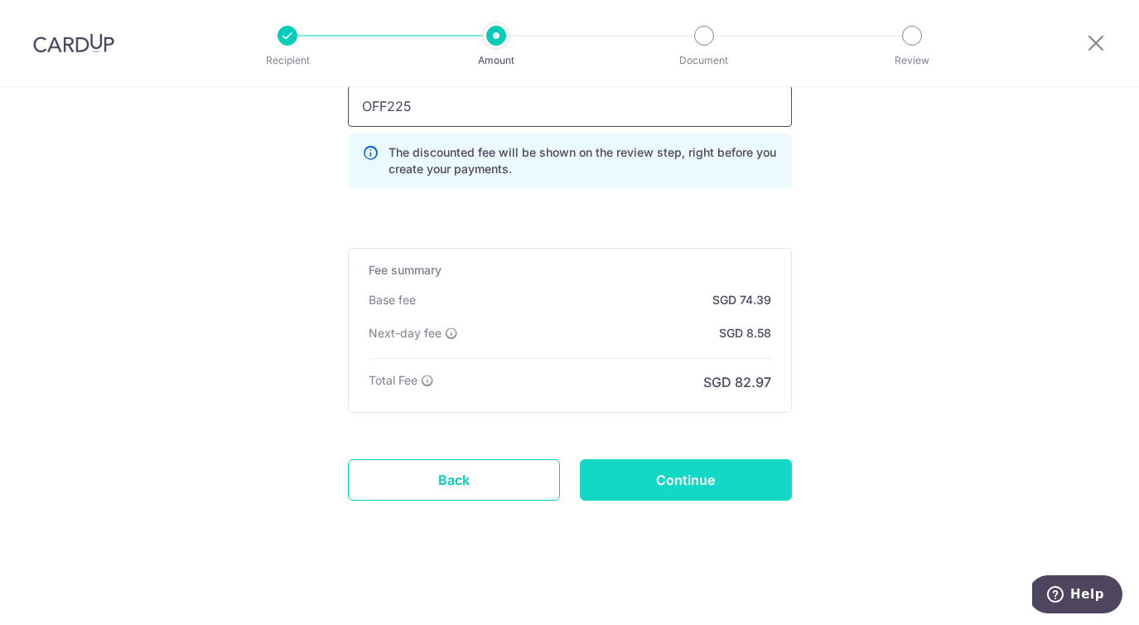
type input "OFF225"
click at [711, 480] on input "Continue" at bounding box center [686, 479] width 212 height 41
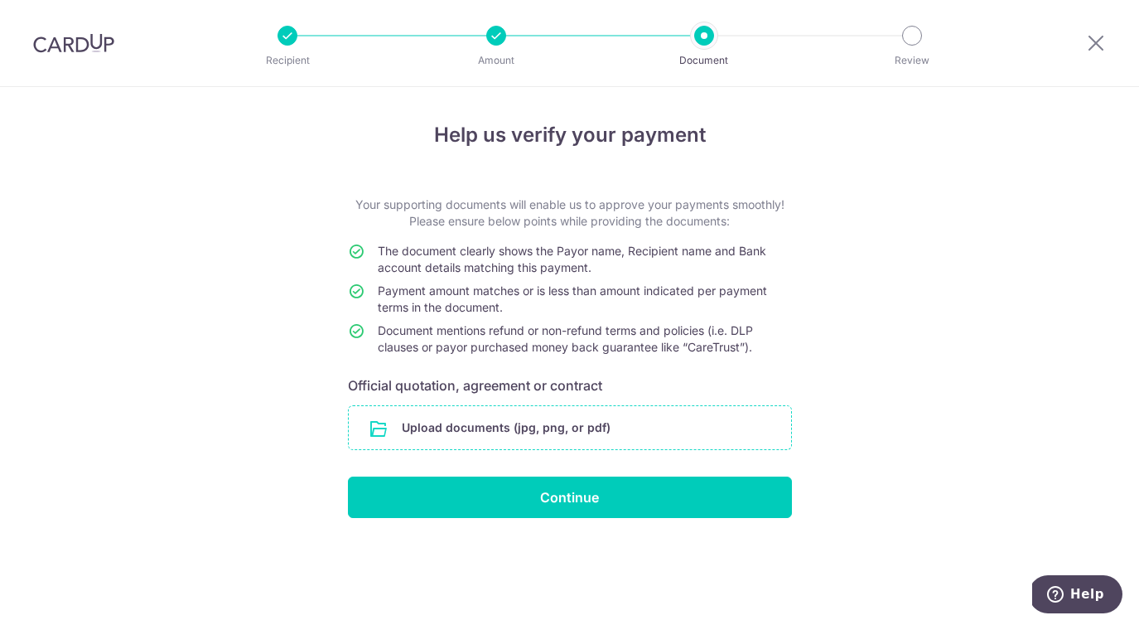
click at [626, 434] on input "file" at bounding box center [570, 427] width 442 height 43
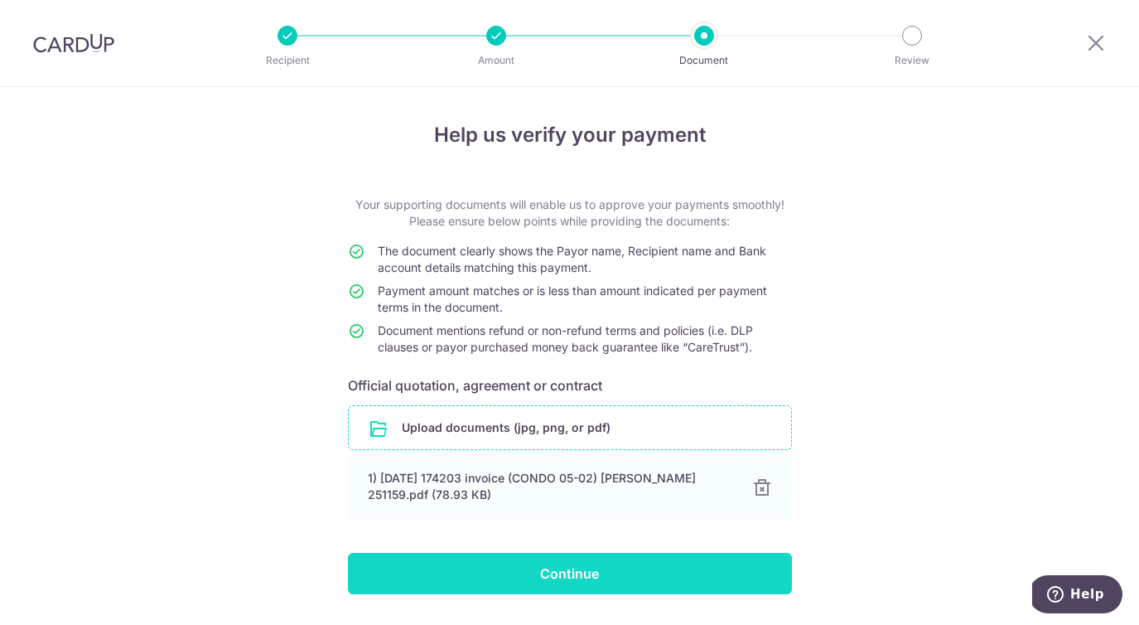
click at [673, 560] on input "Continue" at bounding box center [570, 573] width 444 height 41
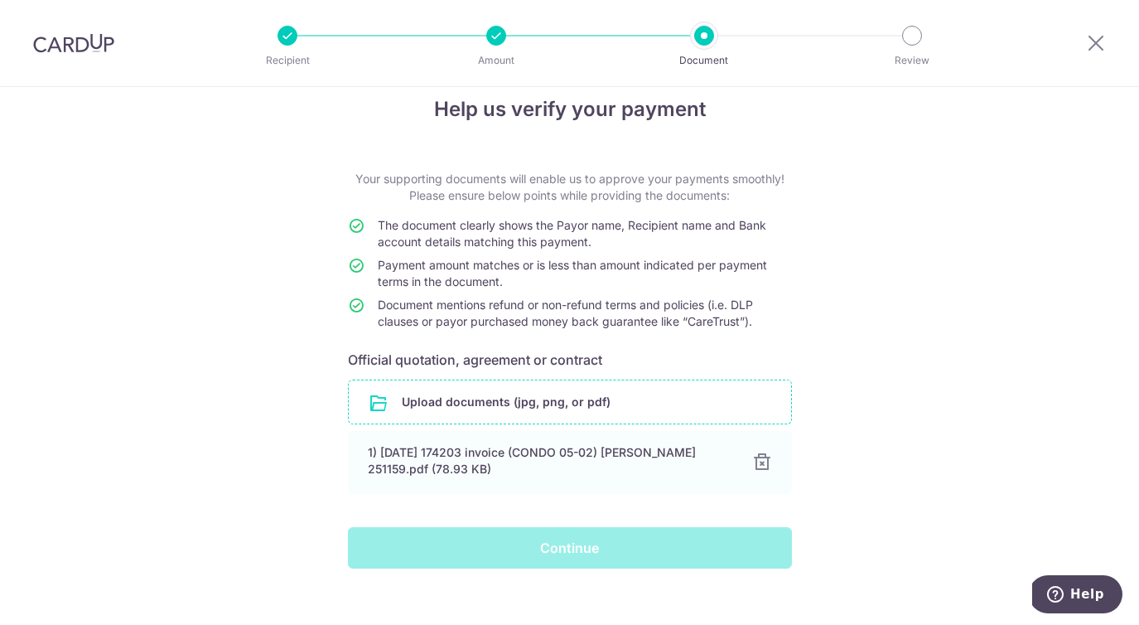
scroll to position [28, 0]
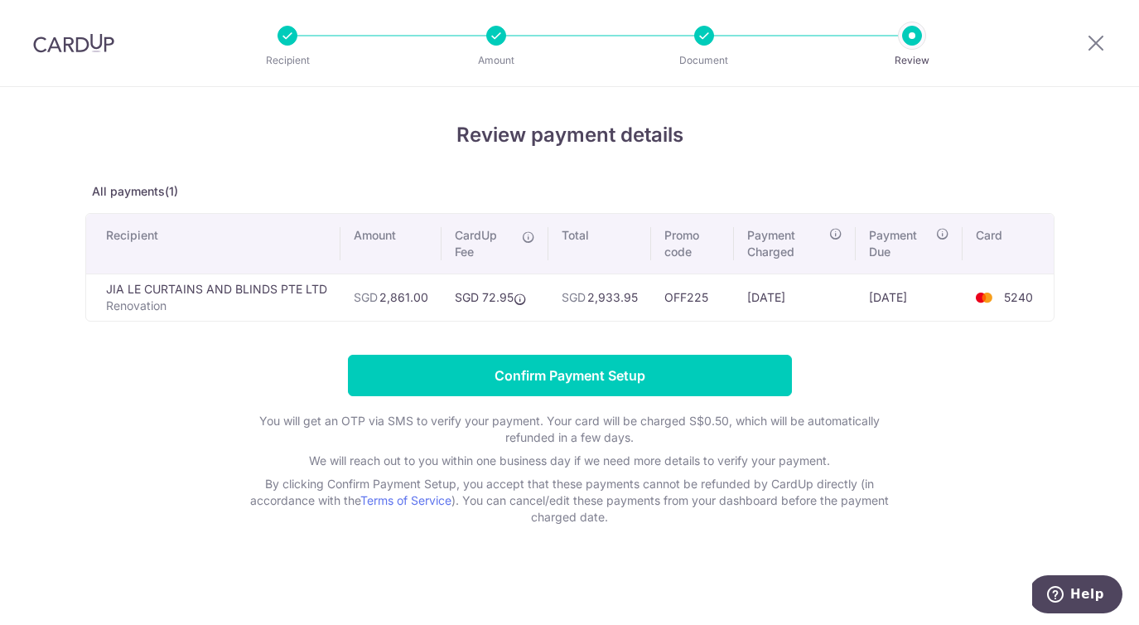
click at [144, 307] on p "Renovation" at bounding box center [216, 305] width 221 height 17
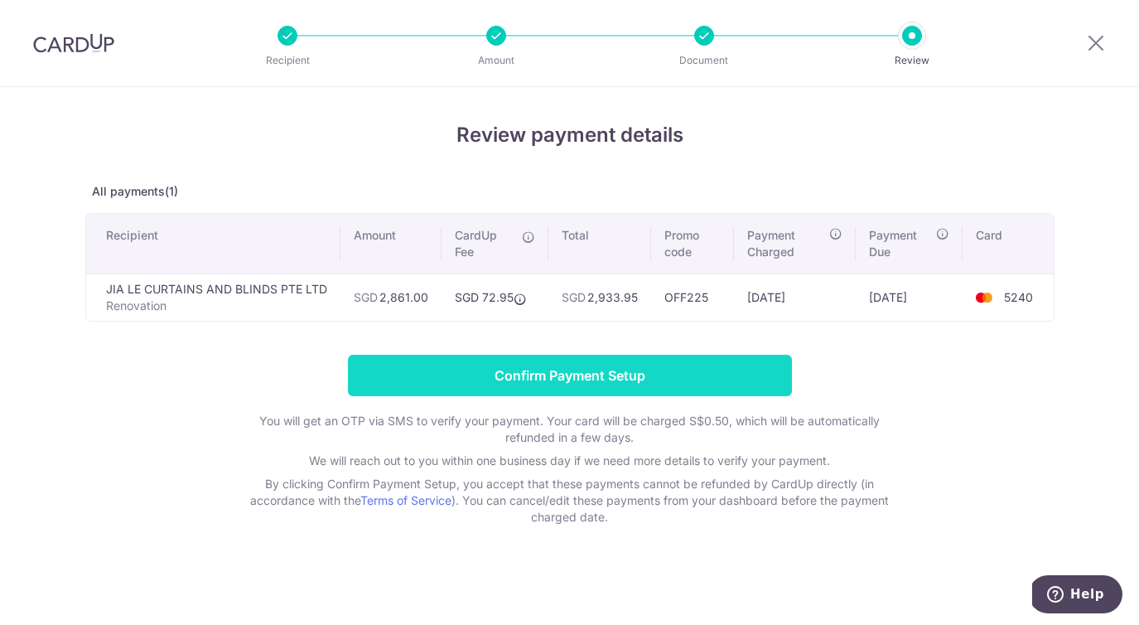
click at [691, 384] on input "Confirm Payment Setup" at bounding box center [570, 375] width 444 height 41
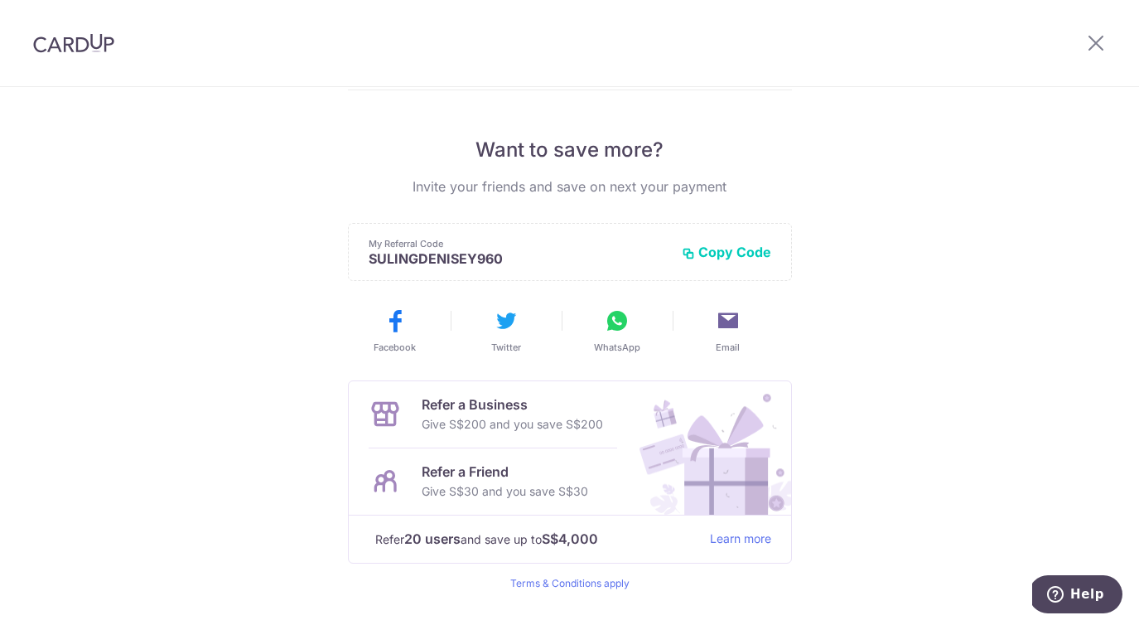
scroll to position [306, 0]
click at [1095, 44] on icon at bounding box center [1096, 42] width 20 height 21
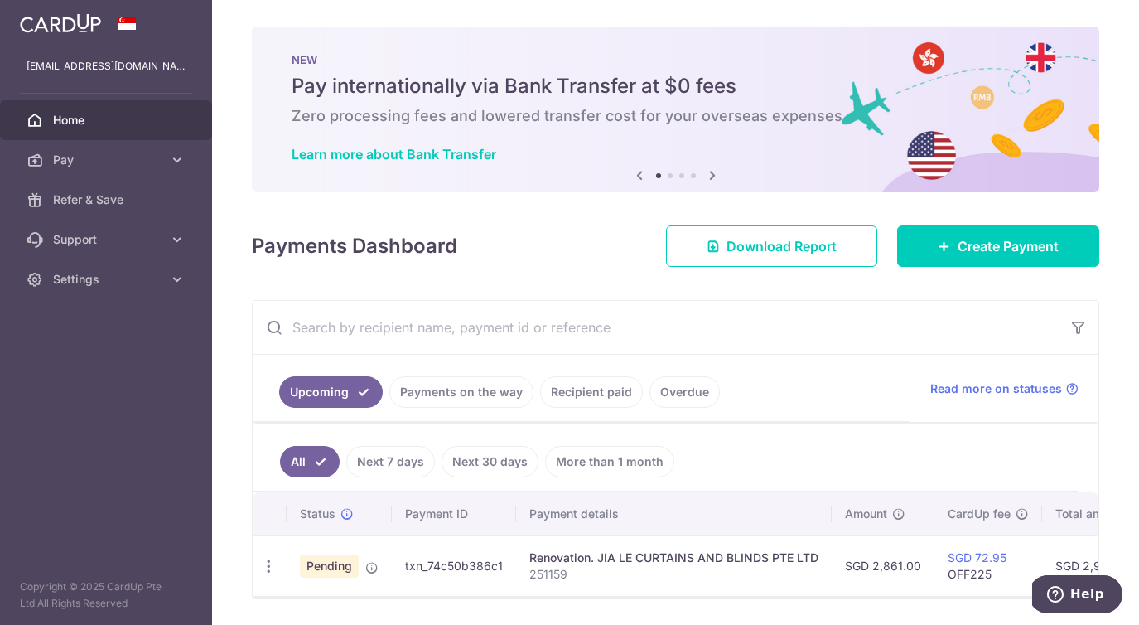
scroll to position [52, 0]
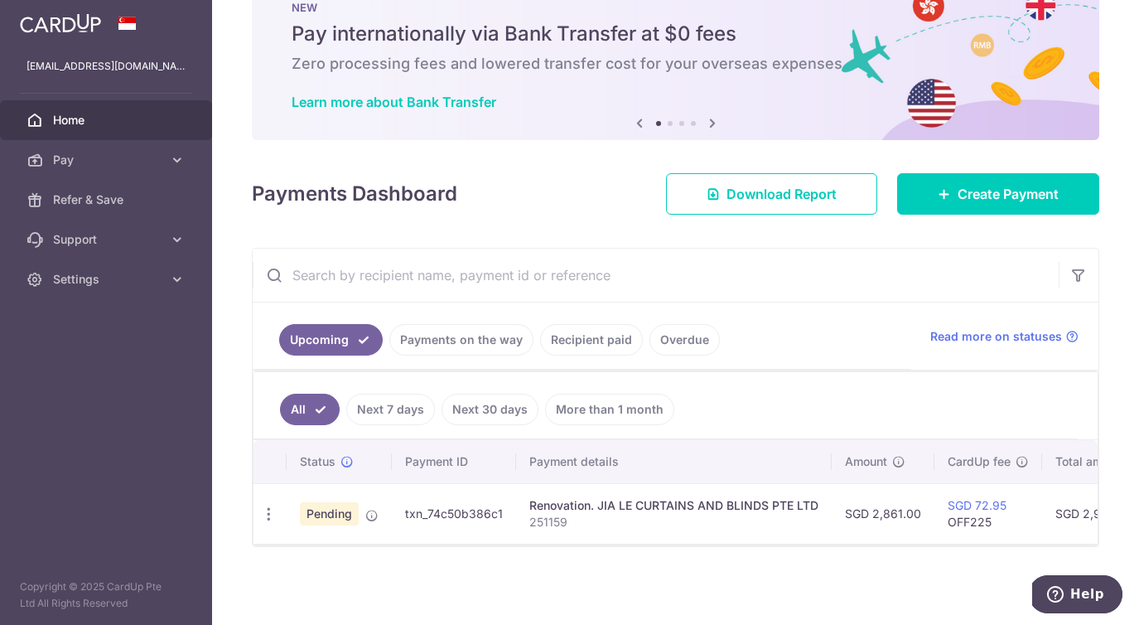
click at [666, 514] on p "251159" at bounding box center [673, 522] width 289 height 17
click at [662, 494] on td "Renovation. JIA LE CURTAINS AND BLINDS PTE LTD 251159" at bounding box center [674, 513] width 316 height 60
click at [337, 521] on span "Pending" at bounding box center [329, 513] width 59 height 23
click at [265, 516] on icon "button" at bounding box center [268, 513] width 17 height 17
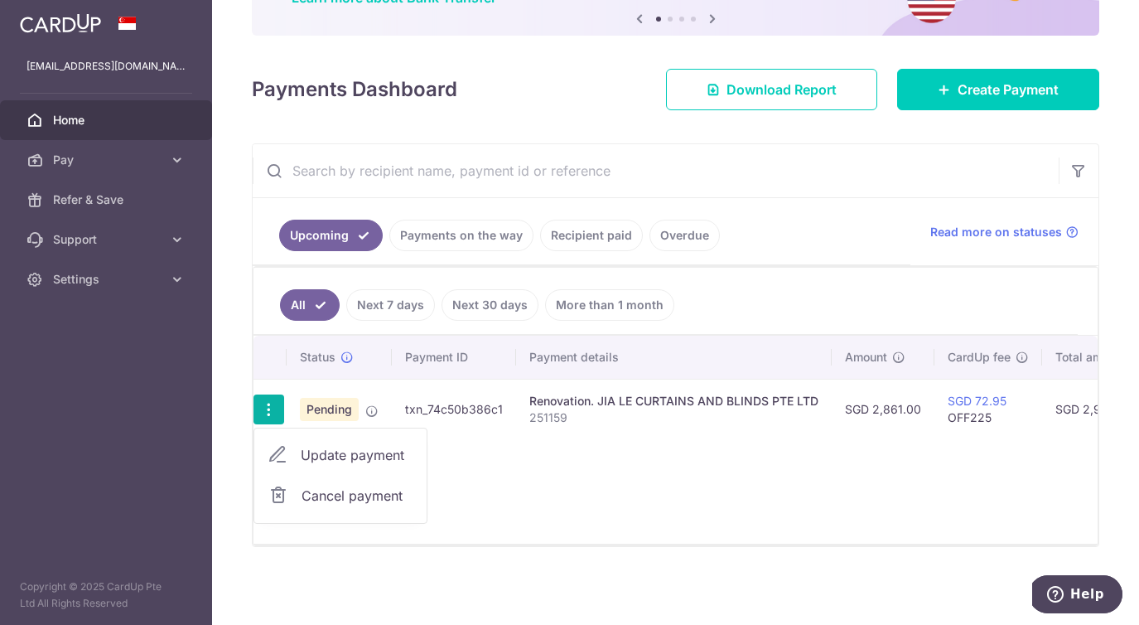
click at [374, 440] on link "Update payment" at bounding box center [340, 455] width 172 height 40
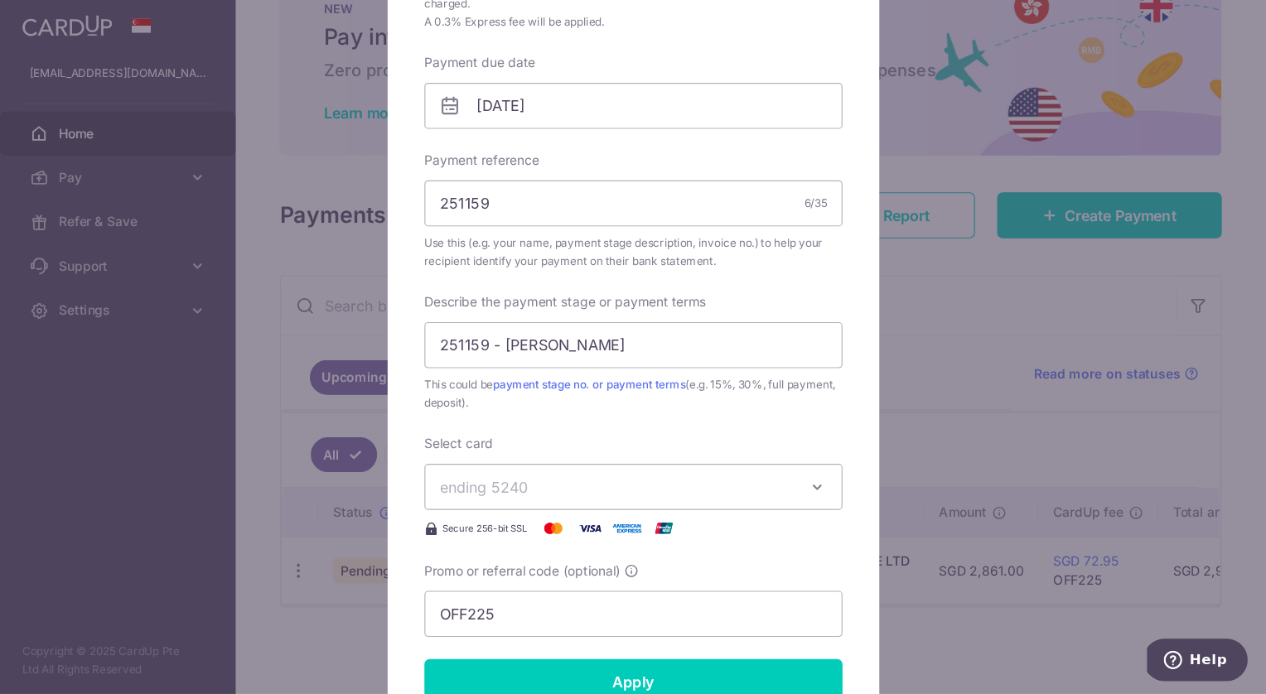
scroll to position [0, 0]
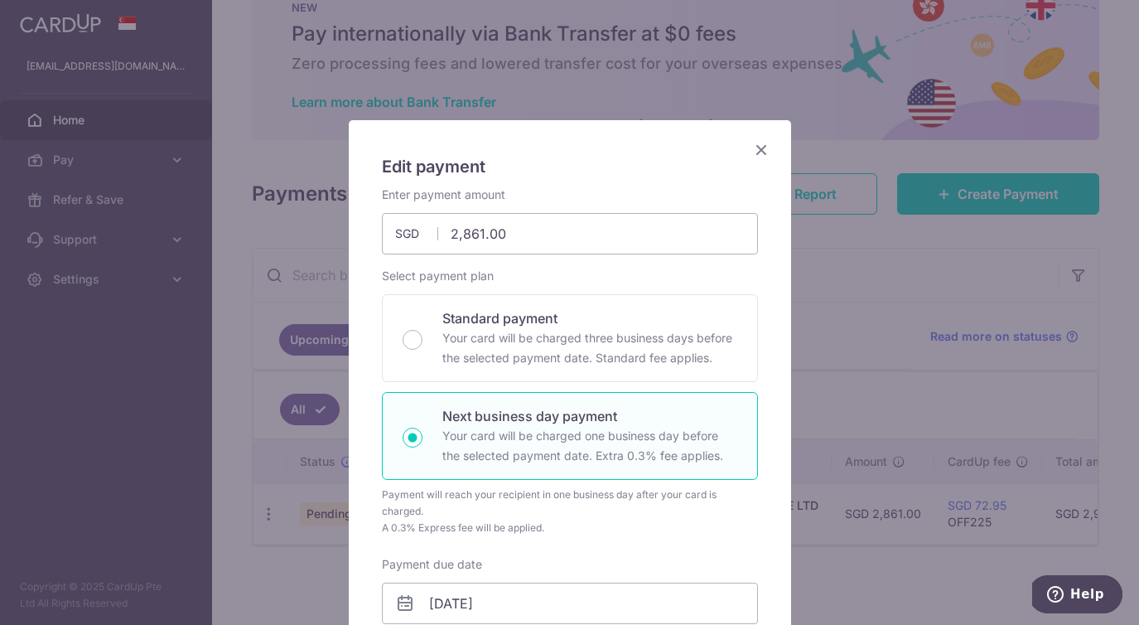
click at [760, 144] on icon "Close" at bounding box center [761, 149] width 20 height 21
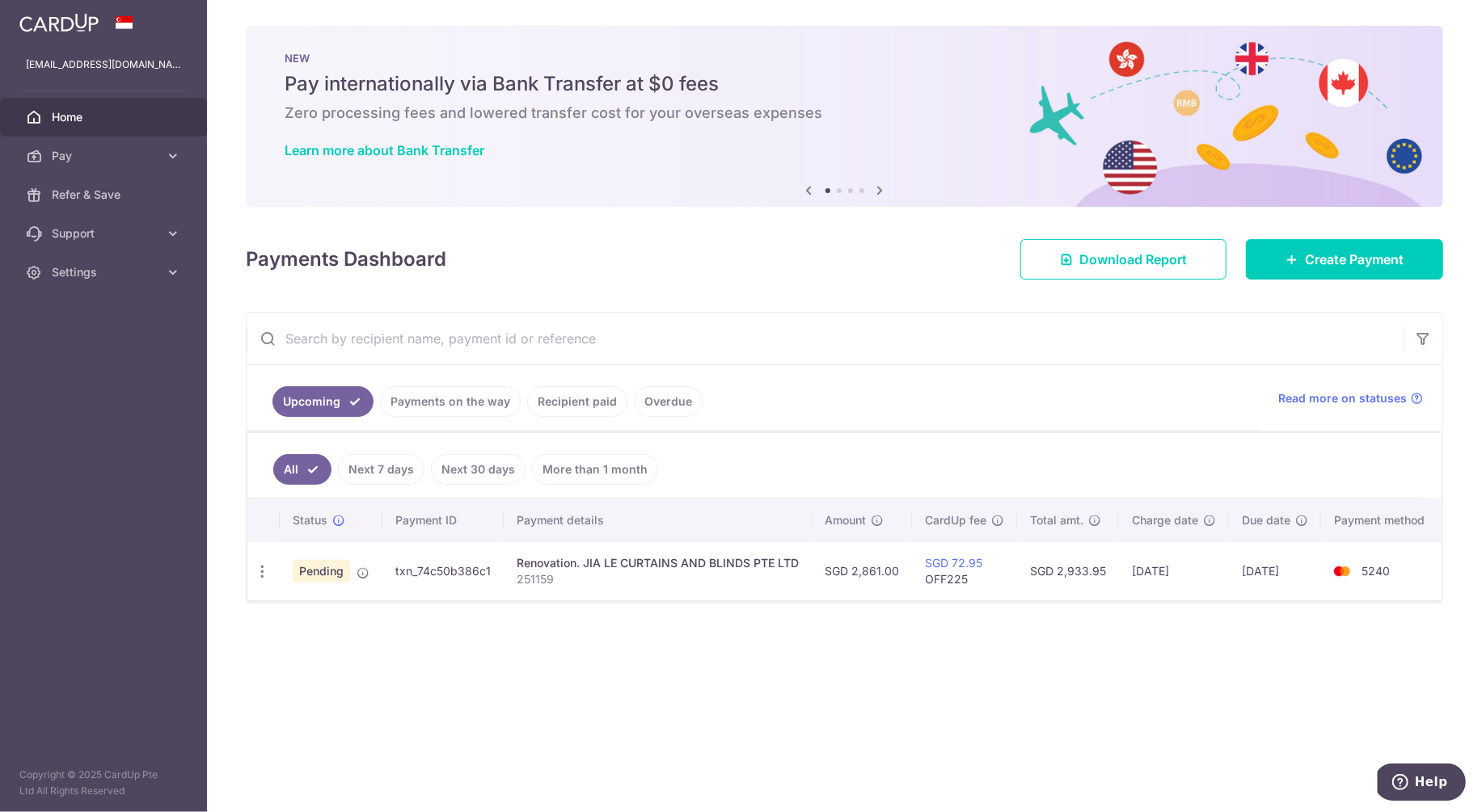
click at [469, 568] on td "txn_74c50b386c1" at bounding box center [443, 571] width 121 height 59
click at [566, 572] on p "251159" at bounding box center [657, 580] width 282 height 17
click at [172, 153] on icon at bounding box center [173, 156] width 17 height 17
click at [78, 235] on span "Recipients" at bounding box center [104, 233] width 106 height 17
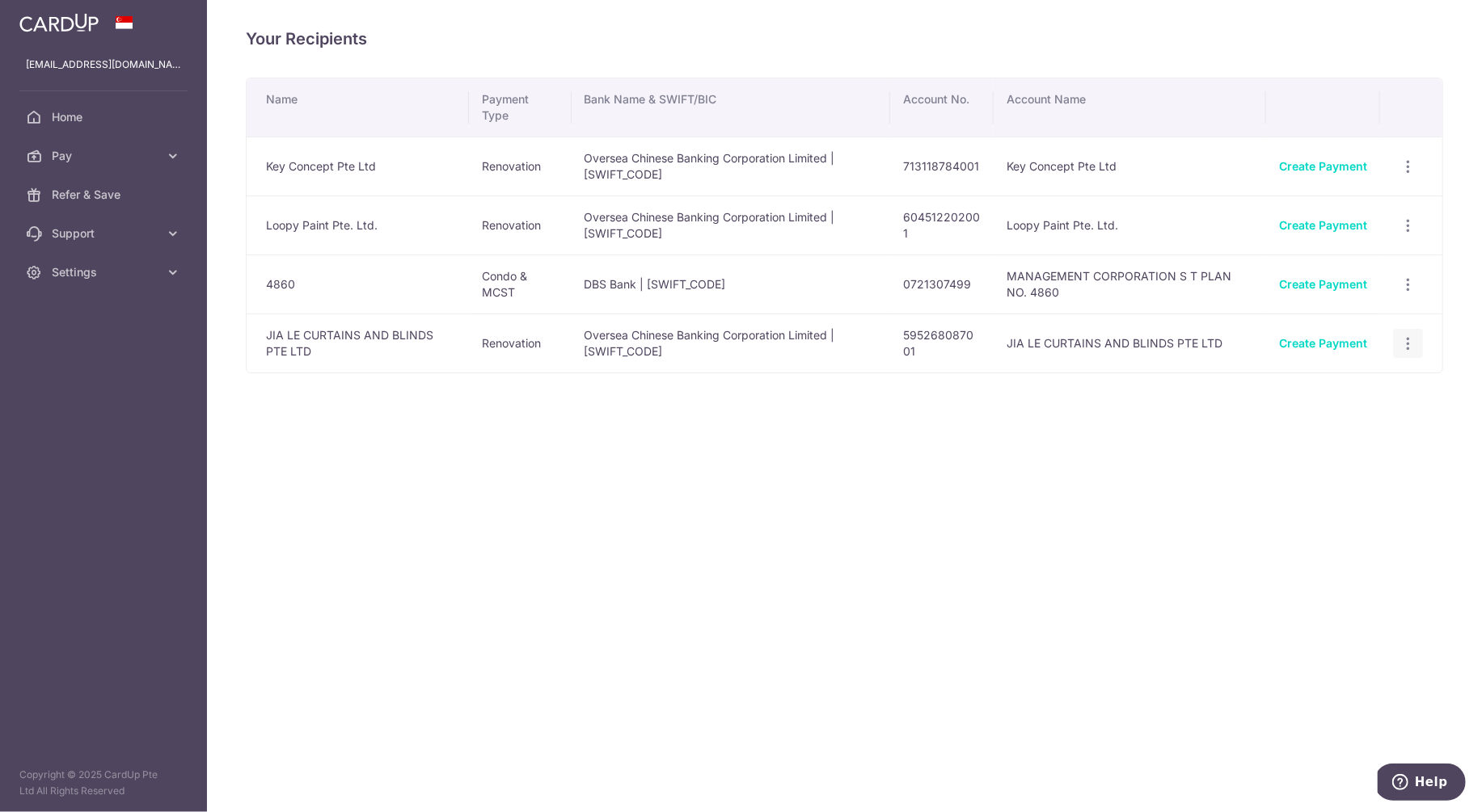
click at [1411, 342] on icon "button" at bounding box center [1408, 344] width 17 height 17
click at [1369, 386] on span "View/Edit" at bounding box center [1354, 388] width 110 height 20
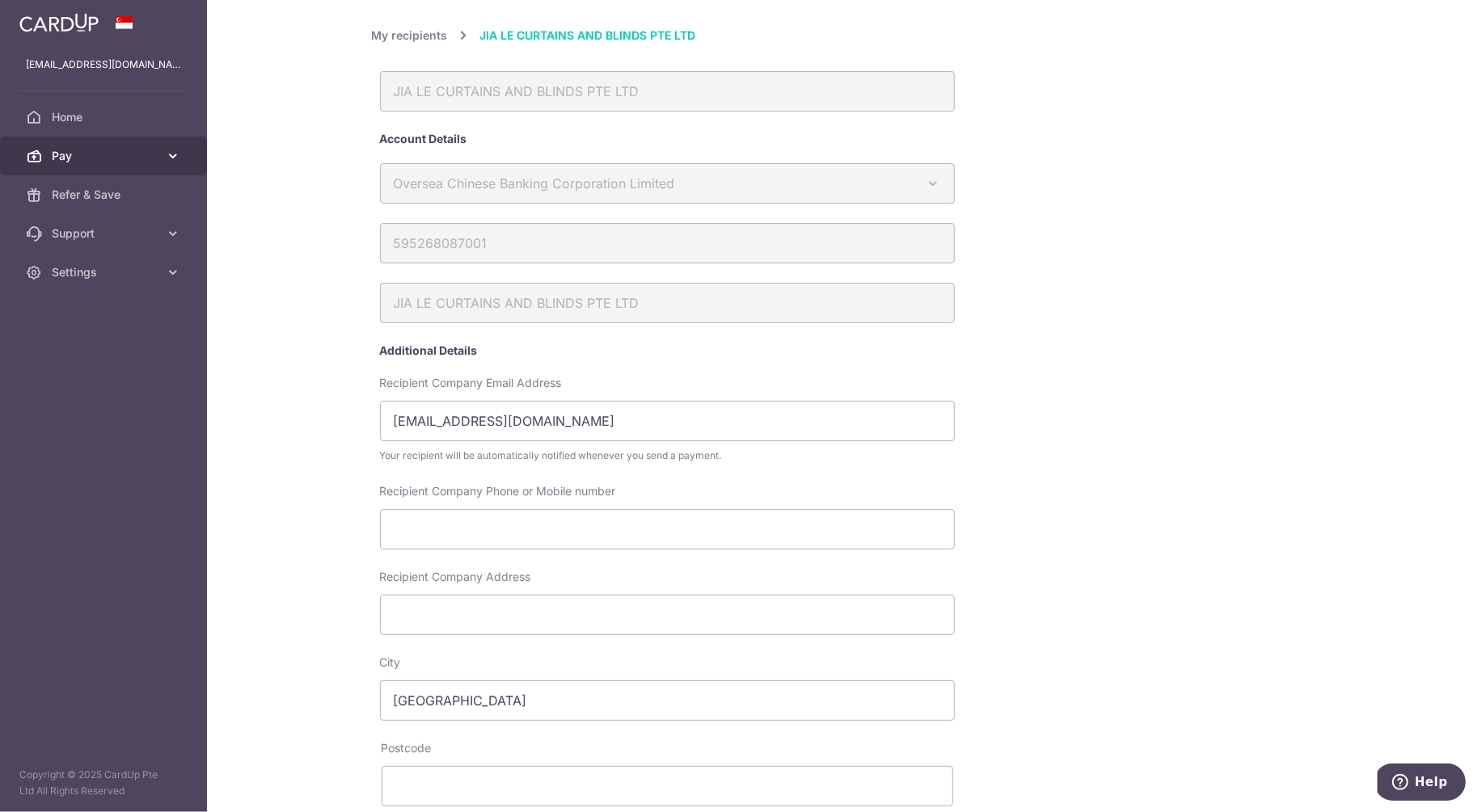
click at [153, 167] on link "Pay" at bounding box center [103, 156] width 207 height 39
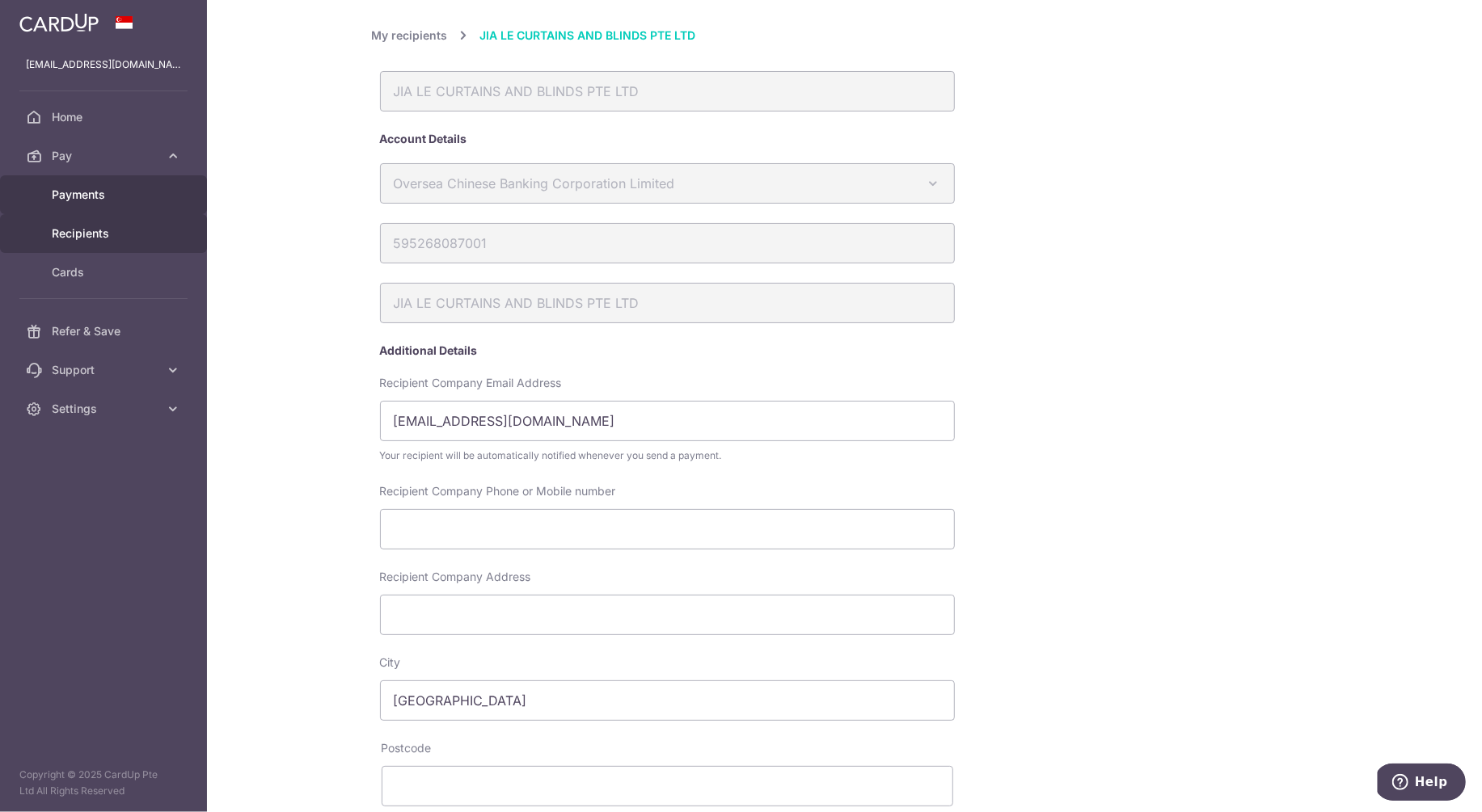
click at [111, 196] on span "Payments" at bounding box center [104, 194] width 106 height 17
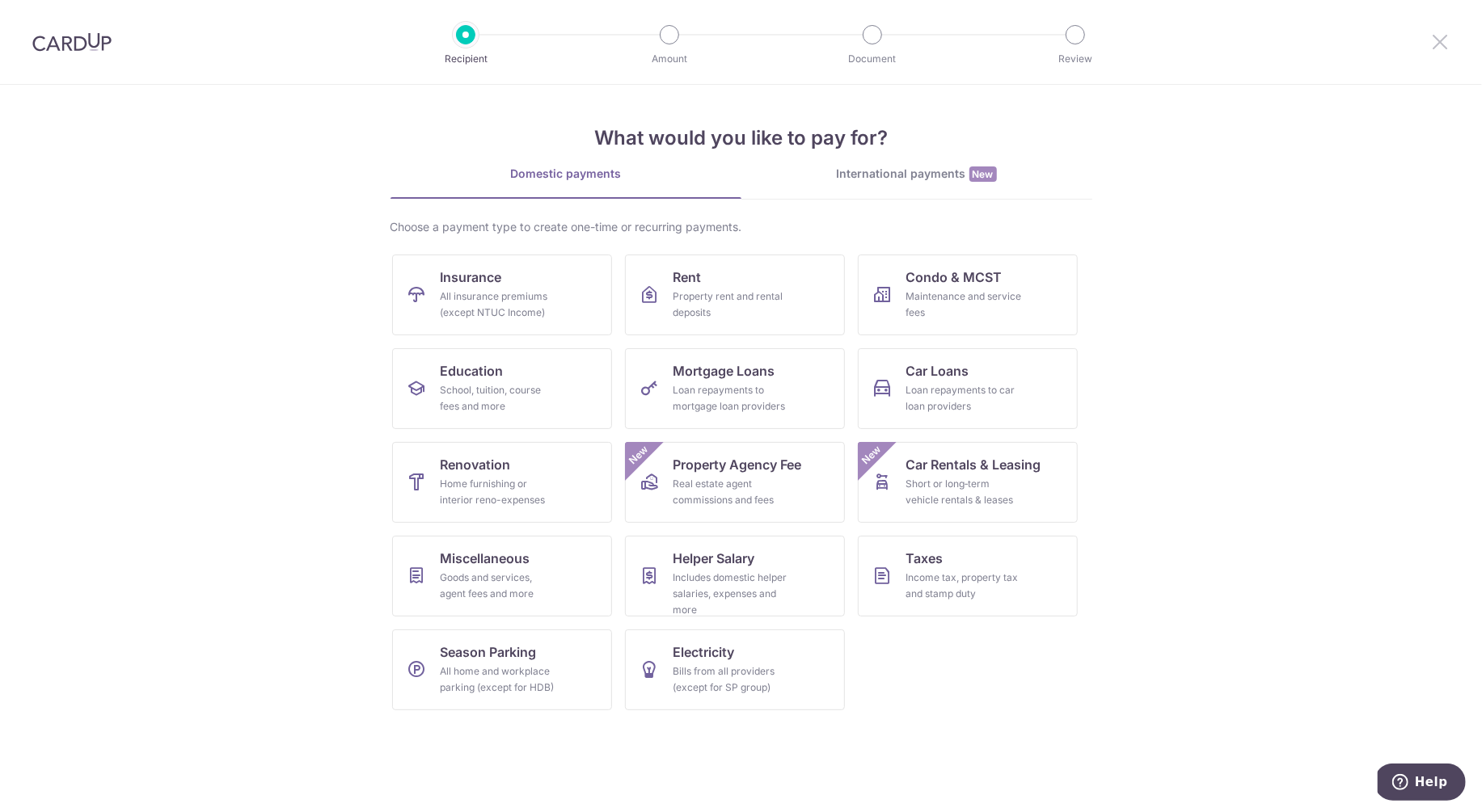
click at [1439, 49] on icon at bounding box center [1440, 41] width 20 height 20
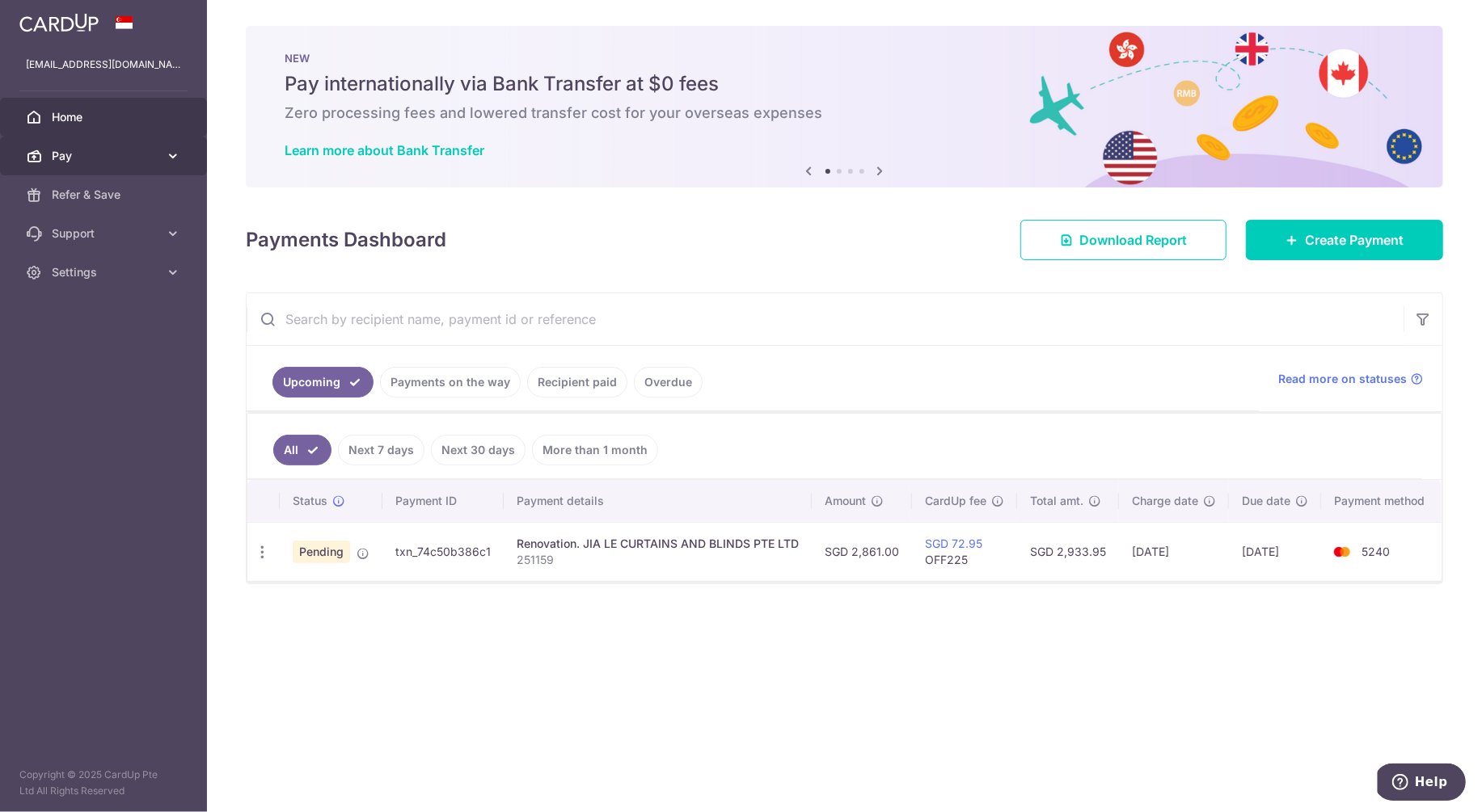
click at [106, 158] on span "Pay" at bounding box center [104, 156] width 106 height 17
click at [96, 194] on span "Payments" at bounding box center [104, 194] width 106 height 17
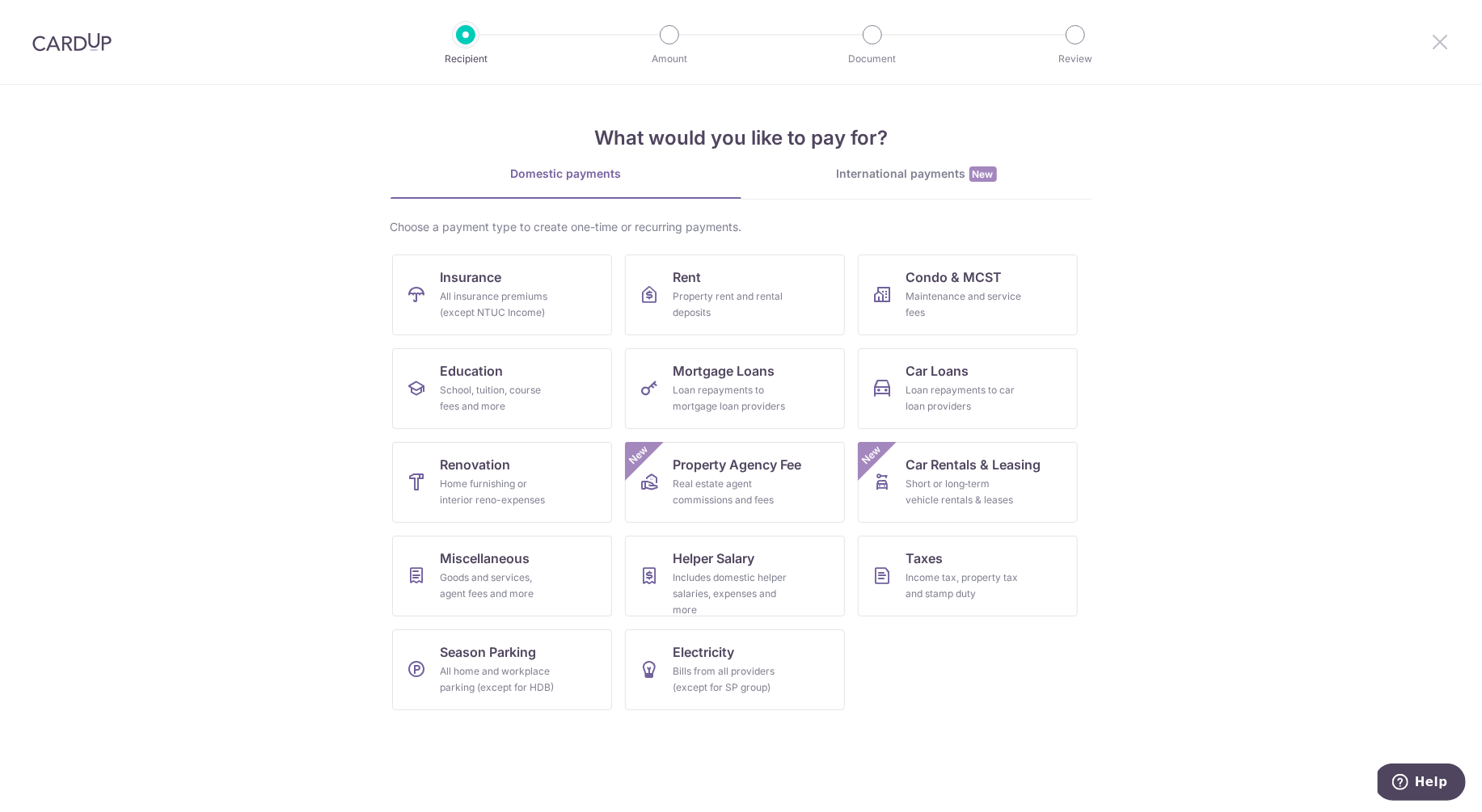
click at [1443, 38] on icon at bounding box center [1440, 41] width 20 height 20
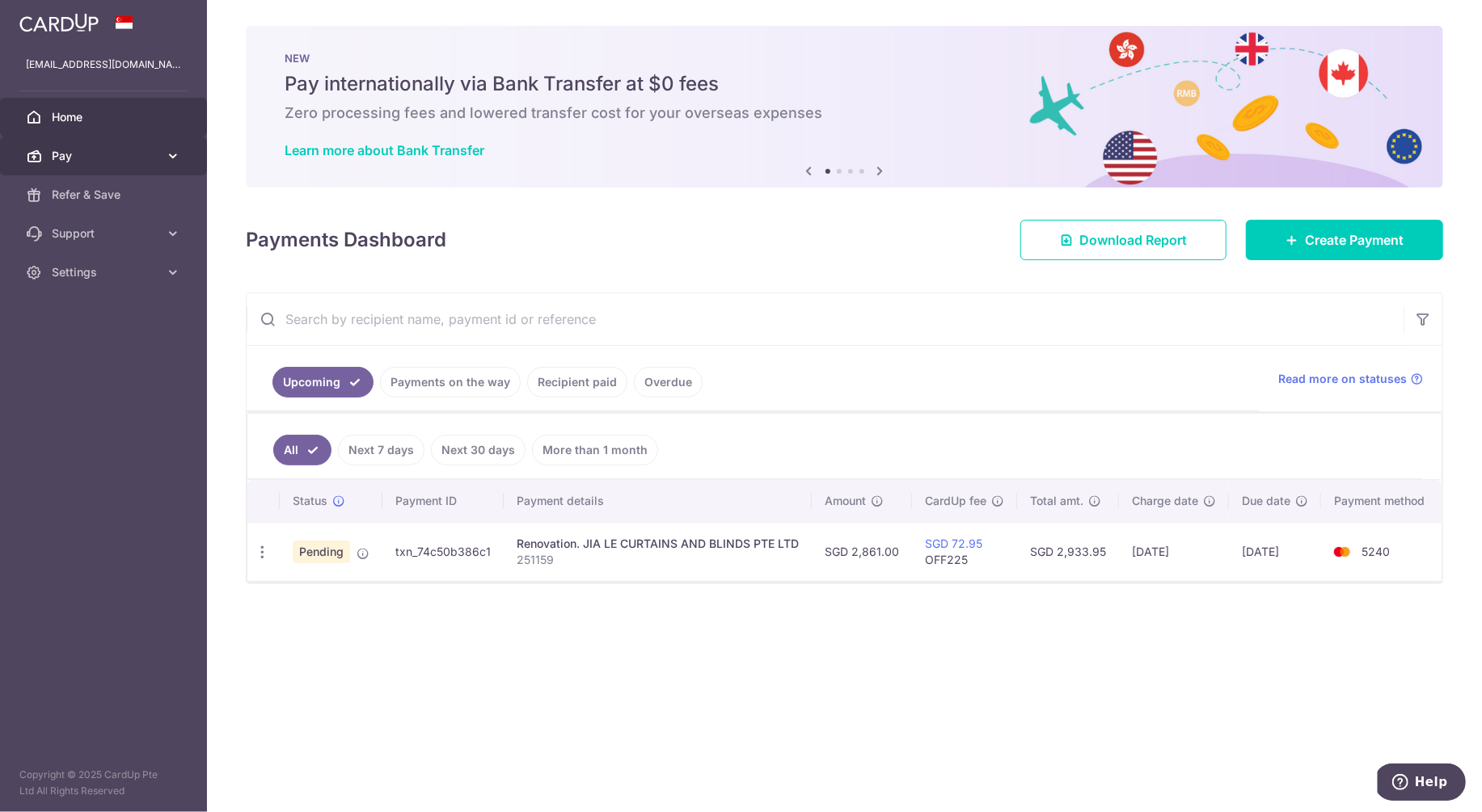
click at [129, 153] on span "Pay" at bounding box center [104, 156] width 106 height 17
